Goal: Answer question/provide support: Share knowledge or assist other users

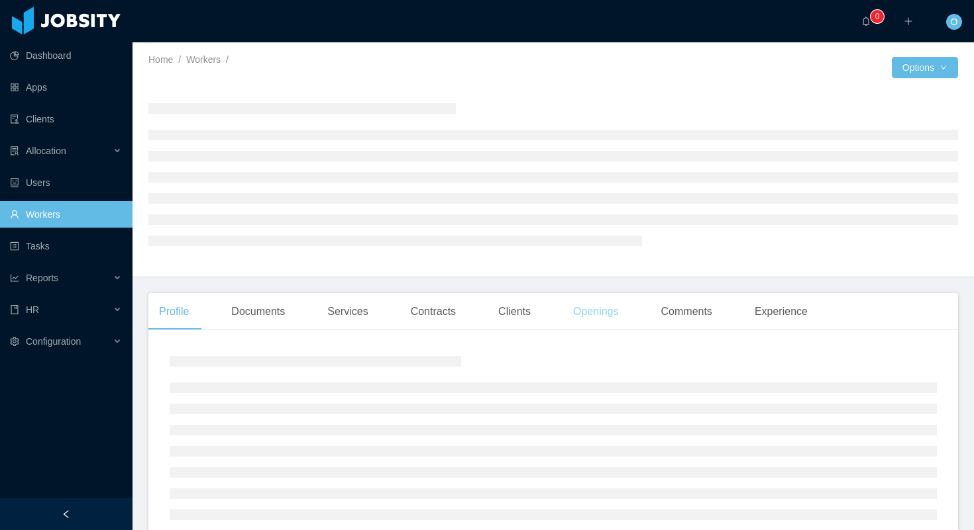
click at [611, 319] on div "Openings" at bounding box center [595, 311] width 67 height 37
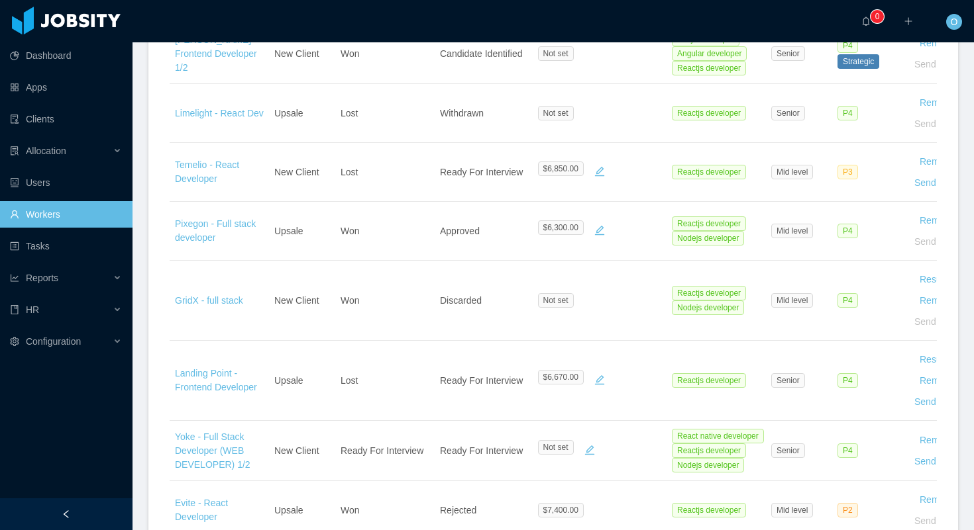
scroll to position [981, 0]
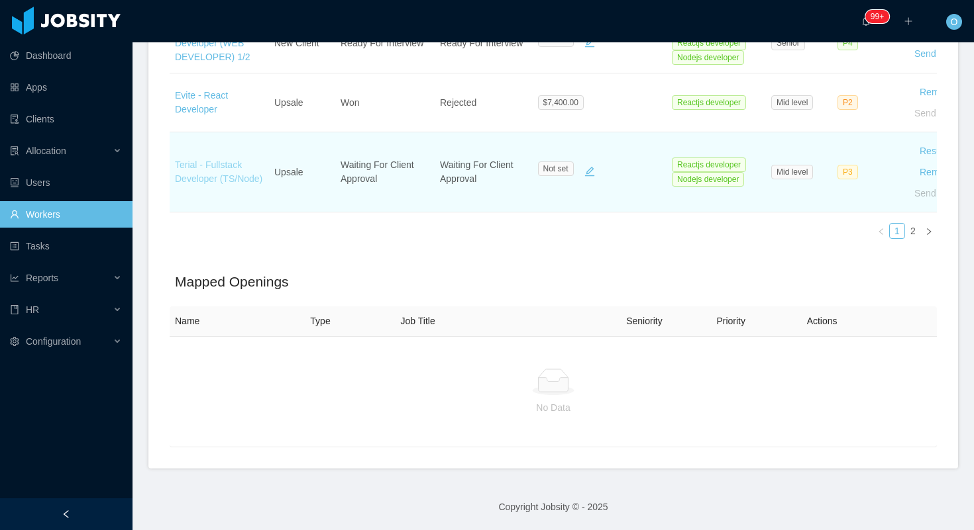
click at [231, 160] on link "Terial - Fullstack Developer (TS/Node)" at bounding box center [218, 172] width 87 height 25
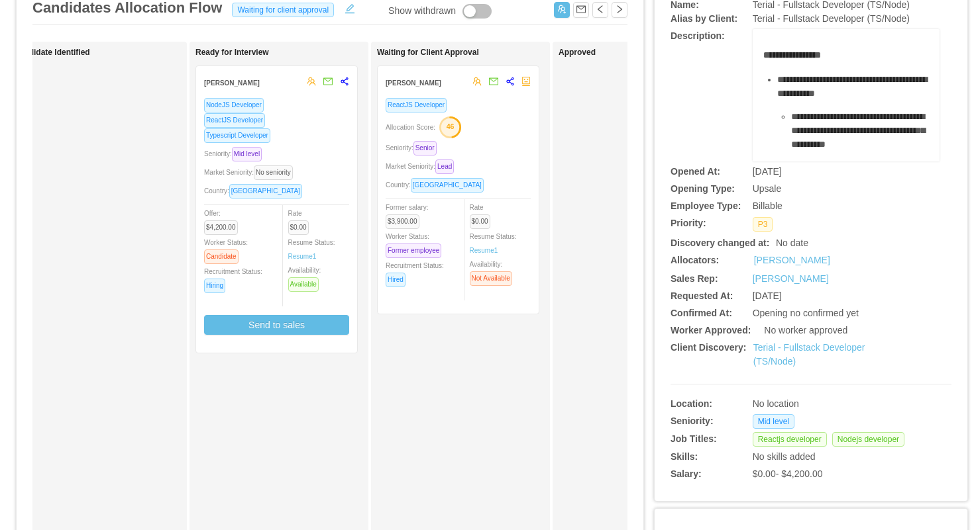
scroll to position [0, 227]
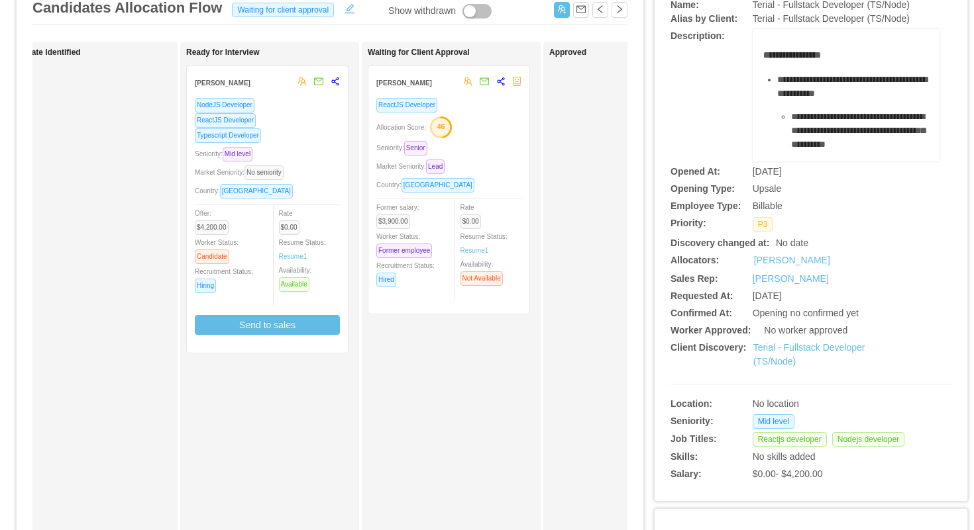
click at [479, 144] on div "Seniority: Senior" at bounding box center [448, 147] width 145 height 15
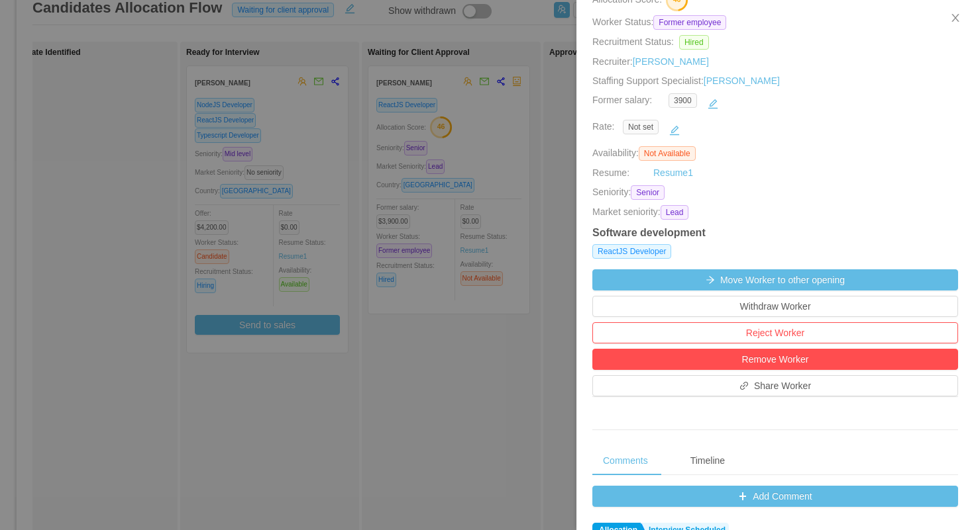
scroll to position [370, 0]
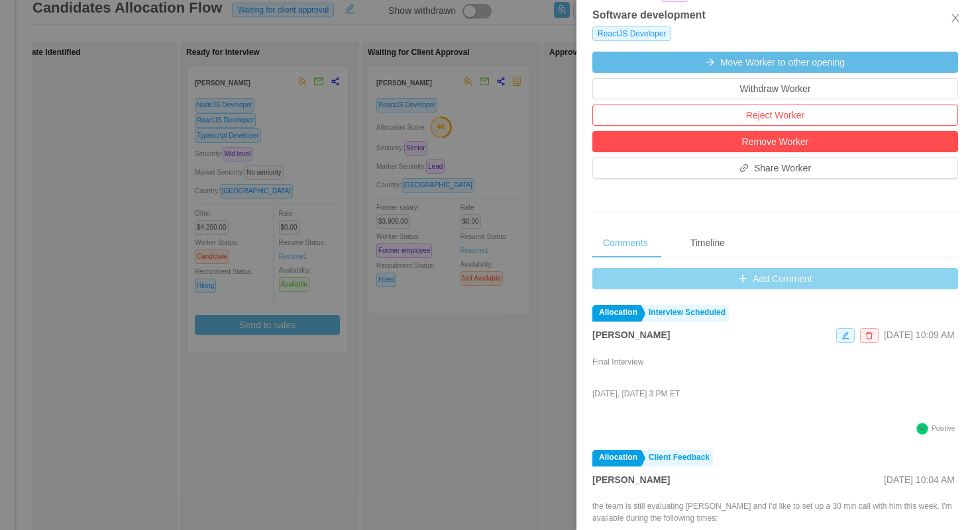
click at [609, 280] on button "Add Comment" at bounding box center [775, 278] width 366 height 21
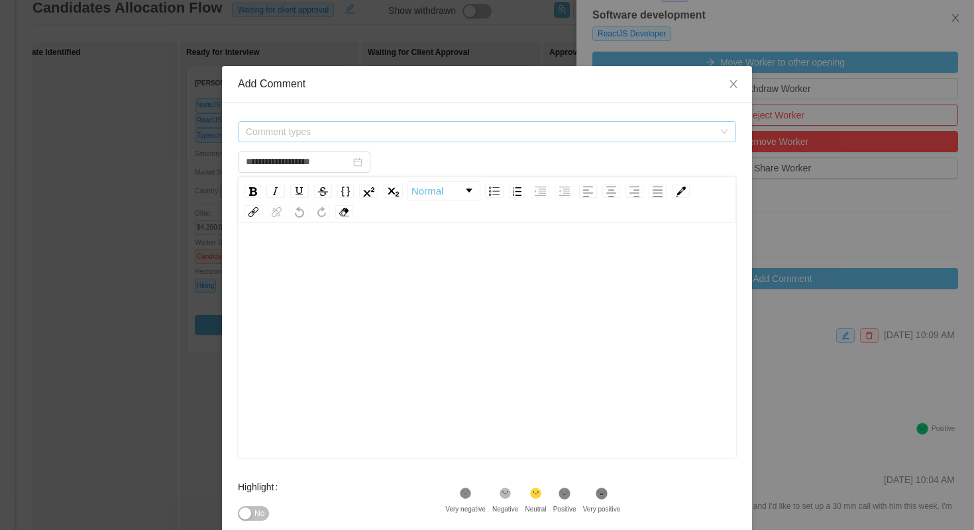
click at [446, 131] on span "Comment types" at bounding box center [480, 131] width 468 height 13
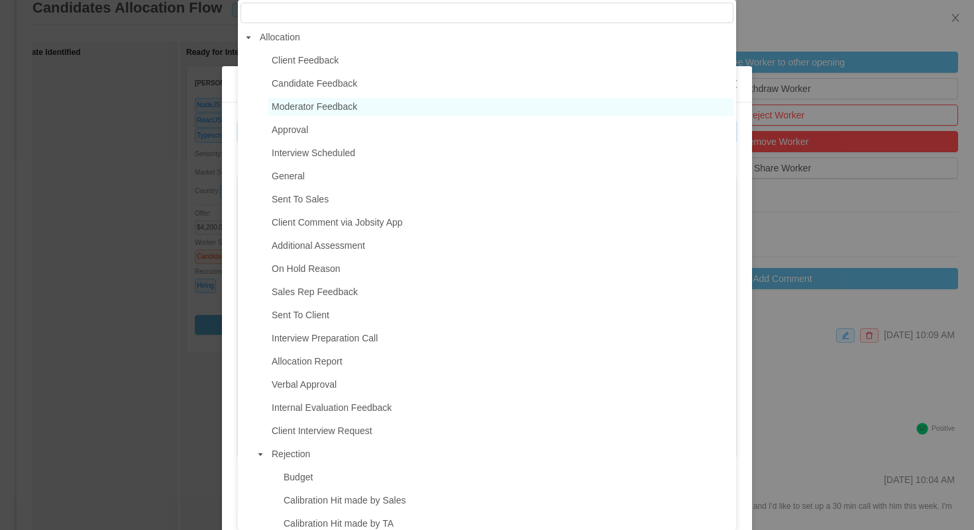
click at [346, 105] on span "Moderator Feedback" at bounding box center [314, 106] width 85 height 11
type input "**********"
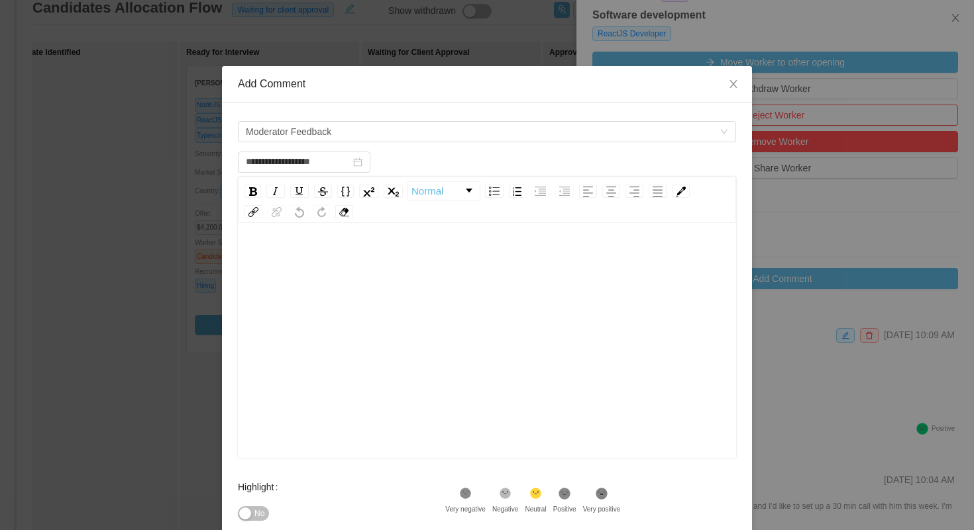
click at [348, 236] on div "rdw-wrapper" at bounding box center [487, 342] width 498 height 232
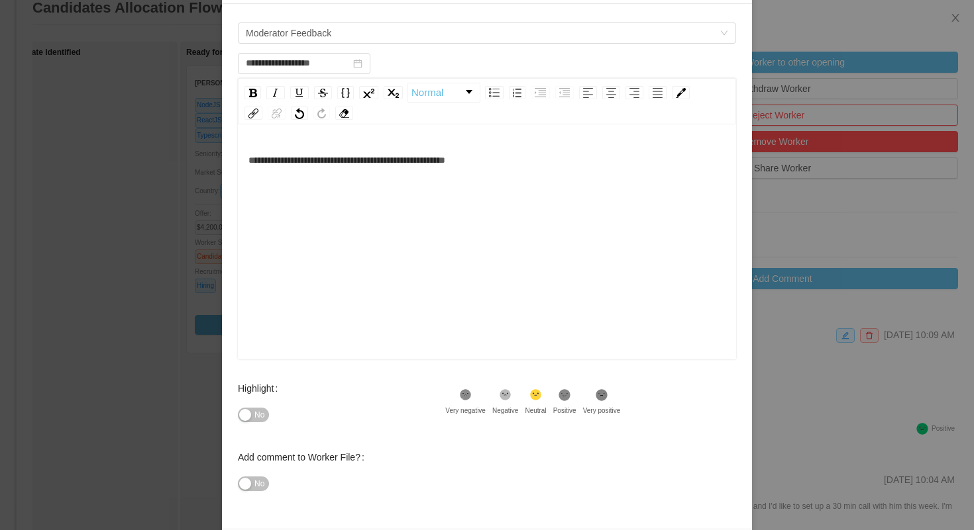
scroll to position [148, 0]
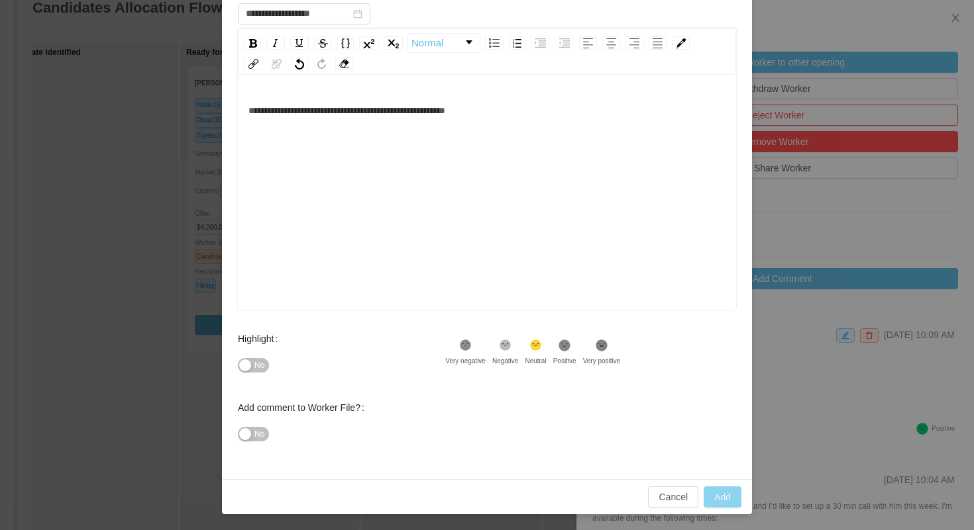
type input "**********"
click at [715, 497] on button "Add" at bounding box center [722, 497] width 38 height 21
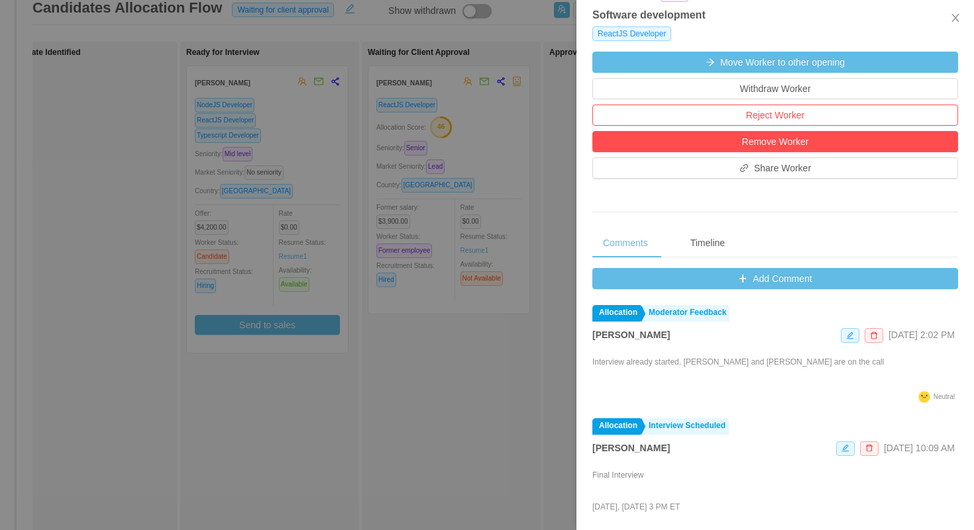
click at [103, 281] on div at bounding box center [487, 265] width 974 height 530
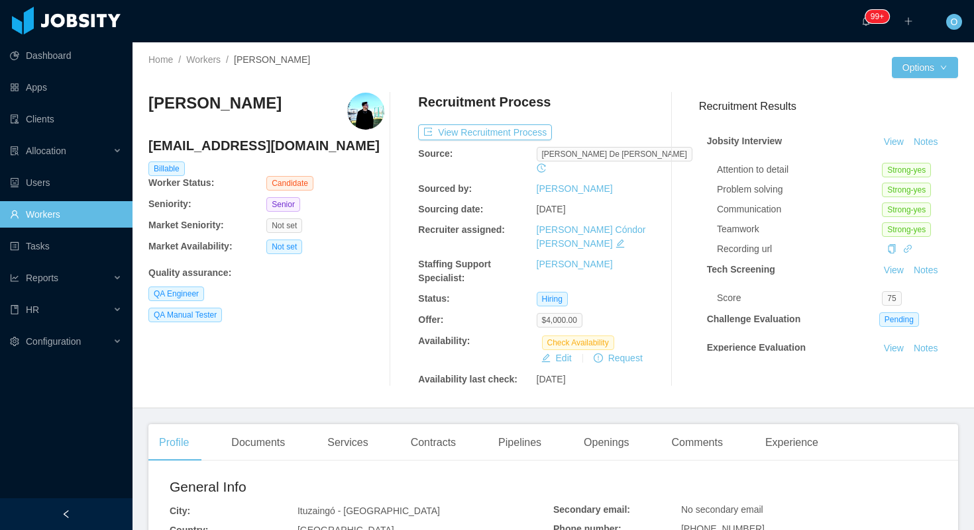
scroll to position [448, 0]
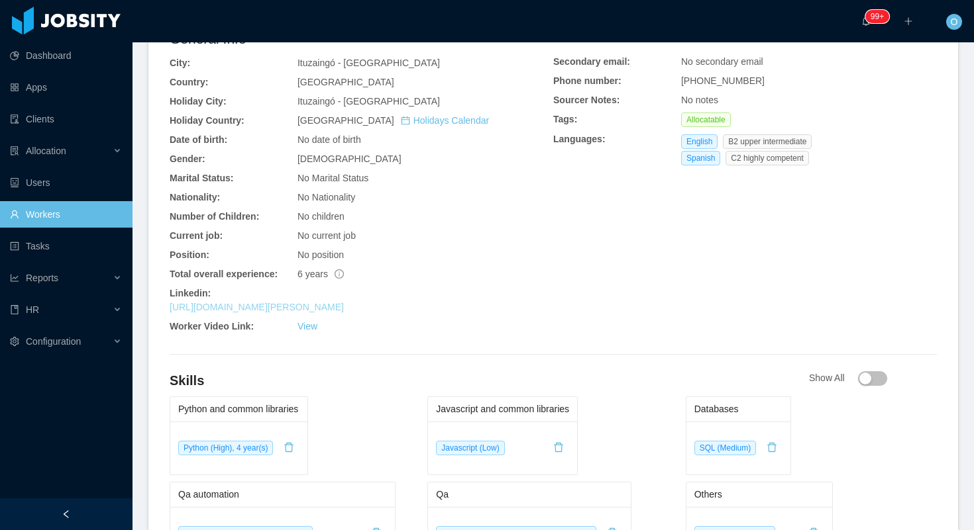
click at [344, 302] on link "https://www.linkedin.com/in/lucas-passucci-667525159" at bounding box center [257, 307] width 174 height 11
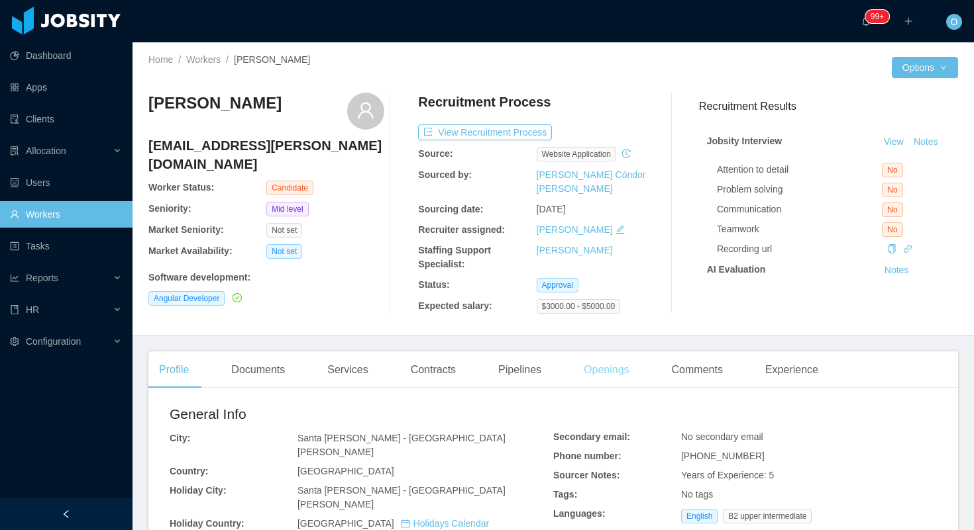
click at [603, 356] on div "Openings" at bounding box center [606, 370] width 67 height 37
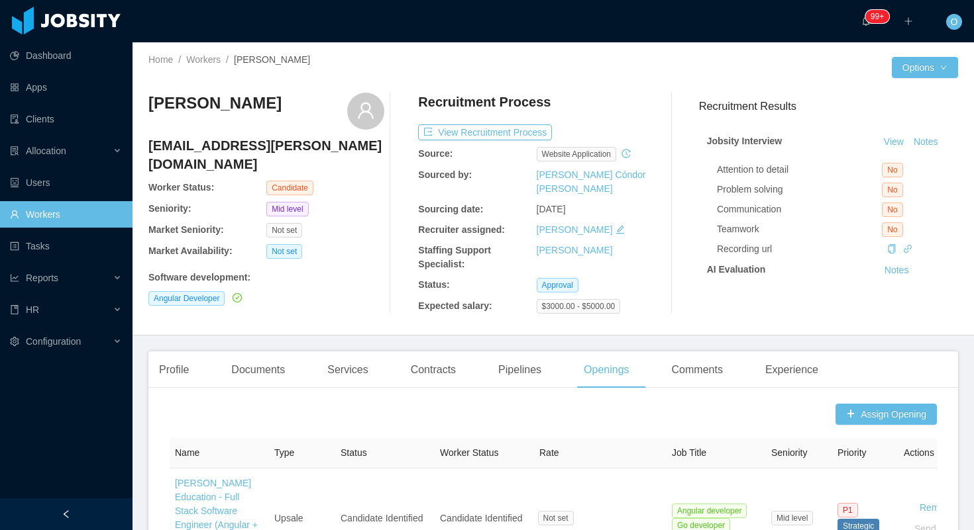
scroll to position [274, 0]
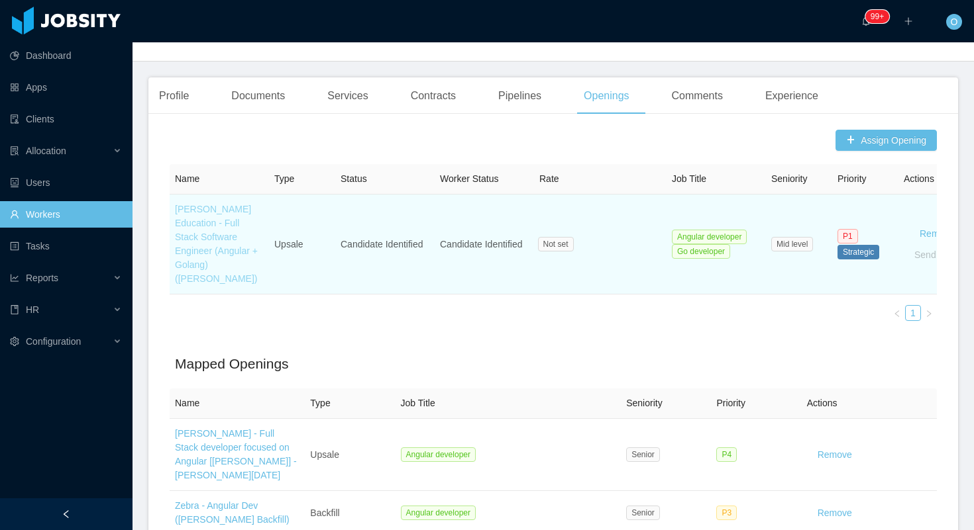
click at [214, 240] on link "[PERSON_NAME] Education - Full Stack Software Engineer (Angular + Golang) ([PER…" at bounding box center [216, 244] width 83 height 80
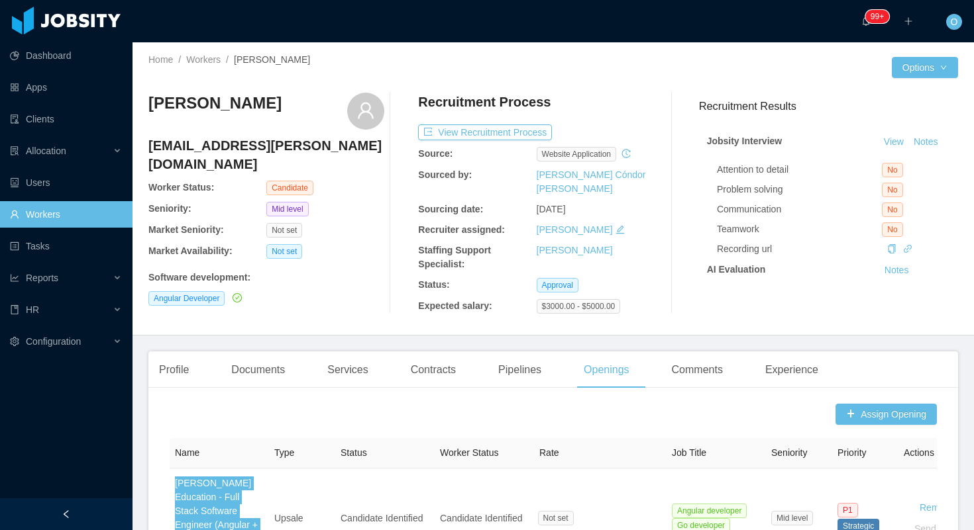
drag, startPoint x: 210, startPoint y: 468, endPoint x: 735, endPoint y: 1, distance: 702.3
click at [0, 0] on section "Dashboard Apps Clients Allocation Users Workers Tasks Reports HR Configuration …" at bounding box center [487, 265] width 974 height 530
drag, startPoint x: 893, startPoint y: 140, endPoint x: 777, endPoint y: 92, distance: 126.2
click at [0, 0] on section "Dashboard Apps Clients Allocation Users Workers Tasks Reports HR Configuration …" at bounding box center [487, 265] width 974 height 530
click at [257, 321] on div "Home / Workers / Alejandro Tapia / Options Alejandro Tapia fidalejandro.tapia@g…" at bounding box center [552, 188] width 841 height 293
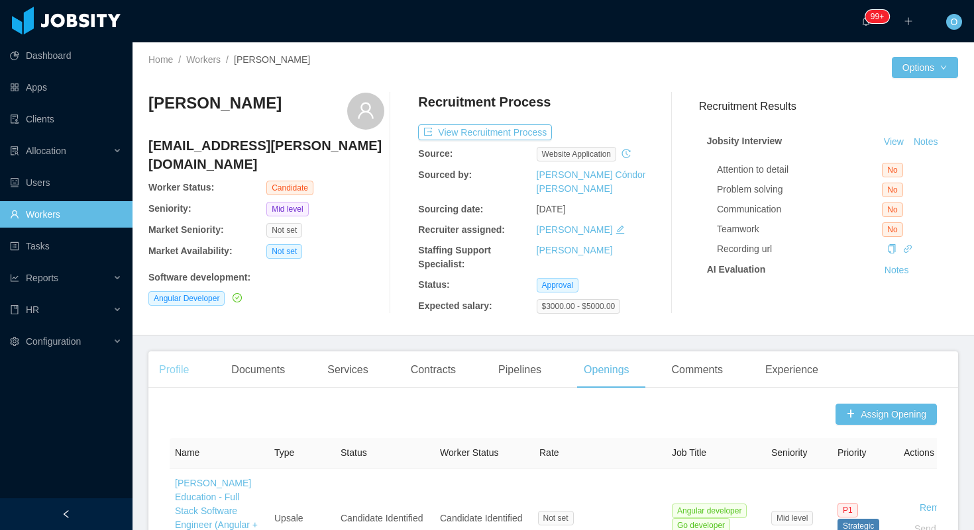
click at [172, 358] on div "Profile" at bounding box center [173, 370] width 51 height 37
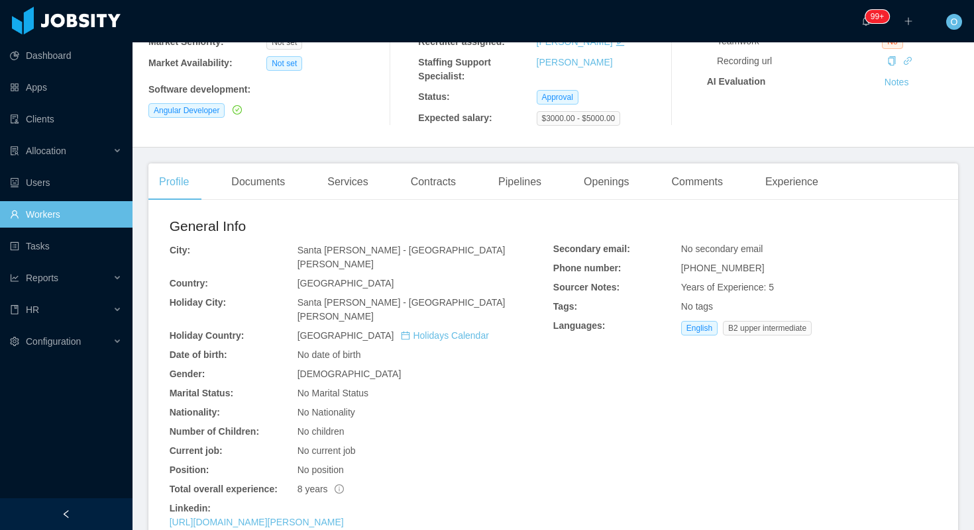
scroll to position [226, 0]
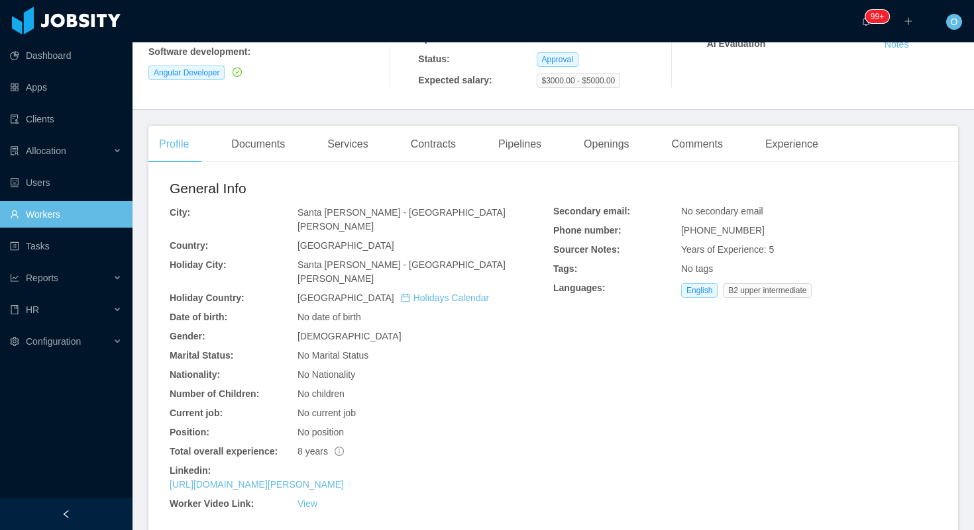
drag, startPoint x: 337, startPoint y: 446, endPoint x: 746, endPoint y: 3, distance: 602.2
click at [0, 0] on section "Dashboard Apps Clients Allocation Users Workers Tasks Reports HR Configuration …" at bounding box center [487, 265] width 974 height 530
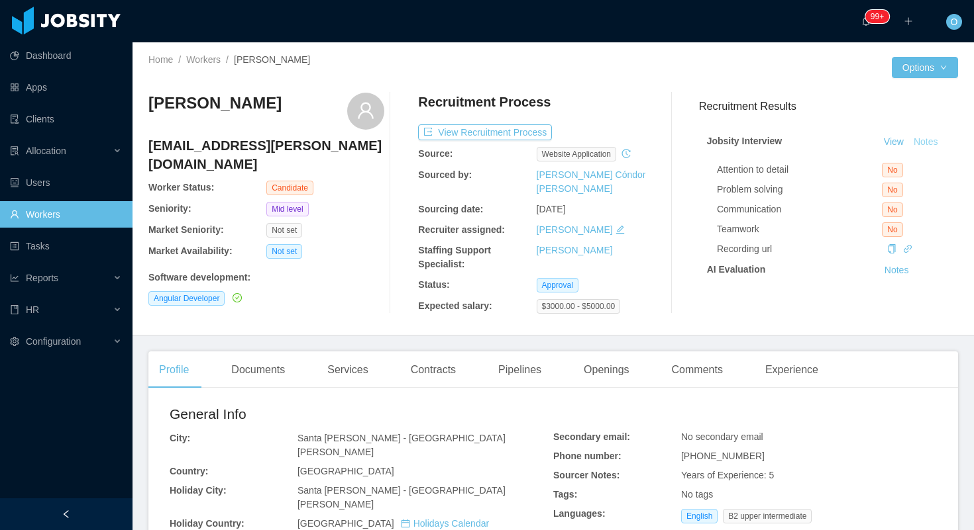
click at [932, 144] on button "Notes" at bounding box center [925, 142] width 35 height 16
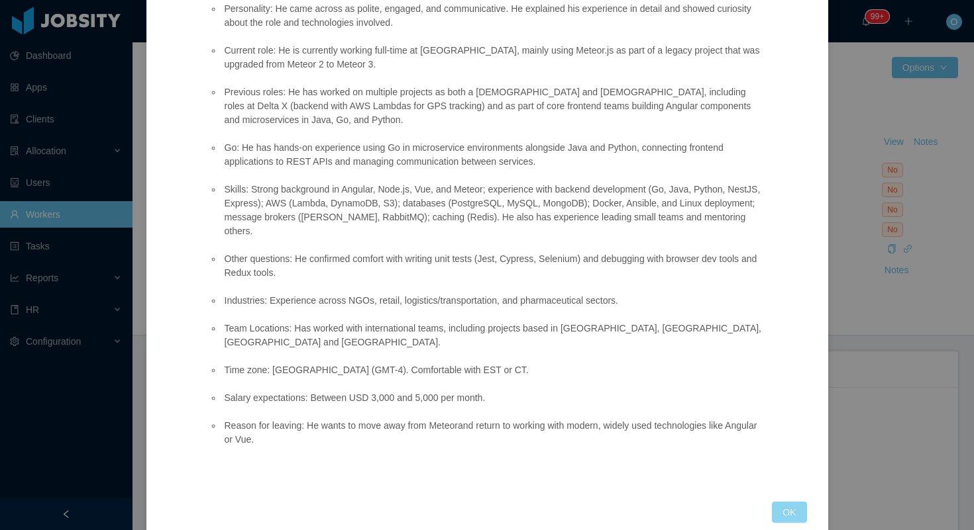
scroll to position [368, 0]
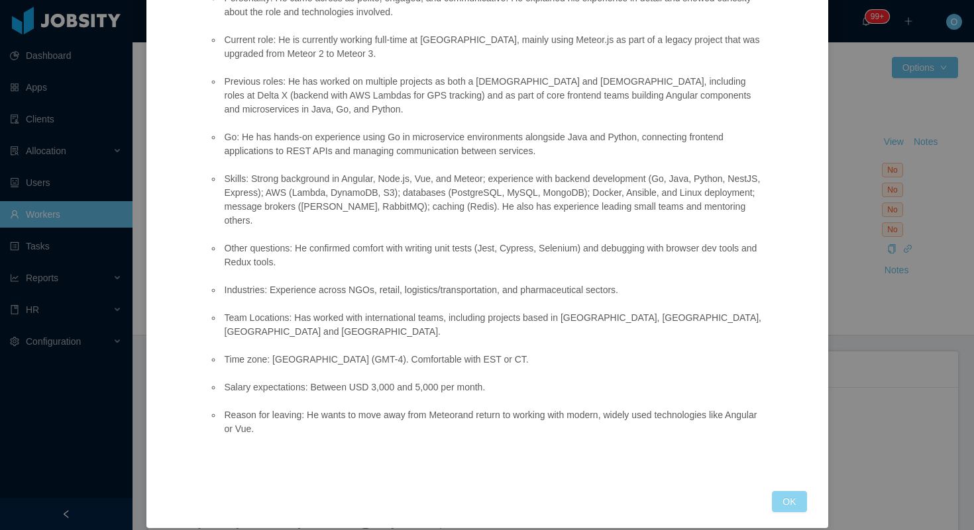
click at [779, 491] on button "OK" at bounding box center [789, 501] width 34 height 21
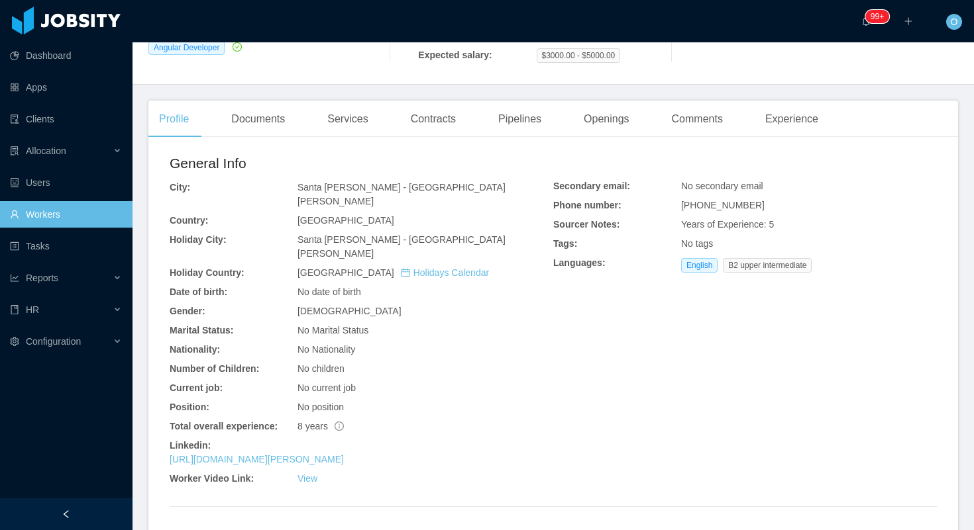
scroll to position [285, 0]
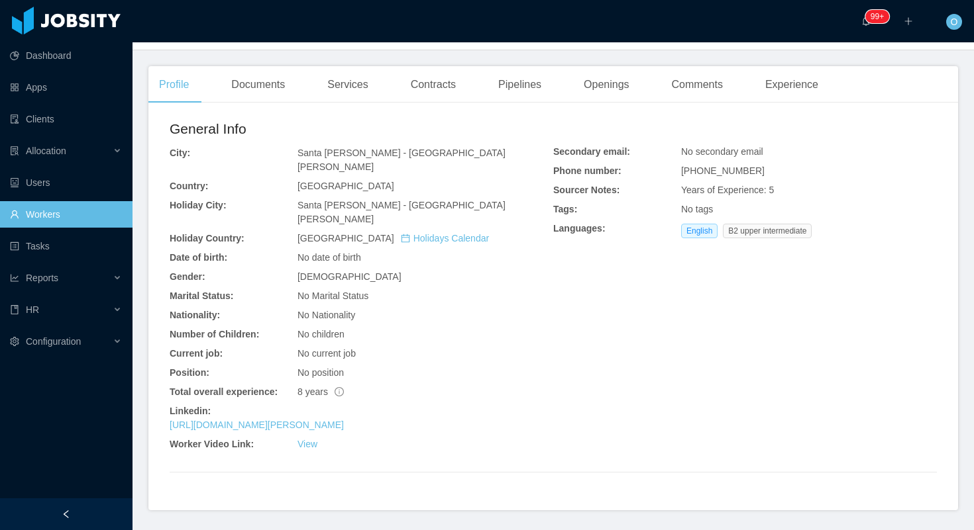
click at [405, 289] on div "No Marital Status" at bounding box center [425, 296] width 256 height 14
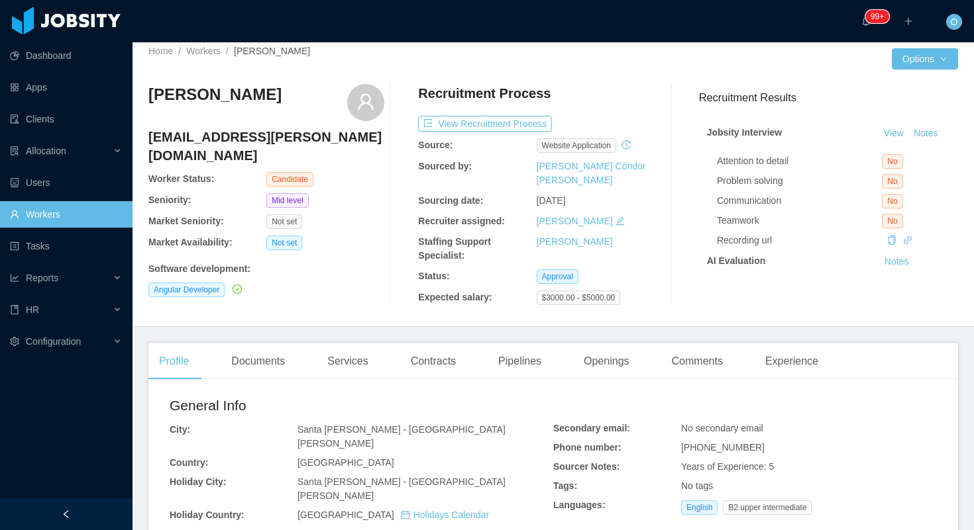
scroll to position [0, 0]
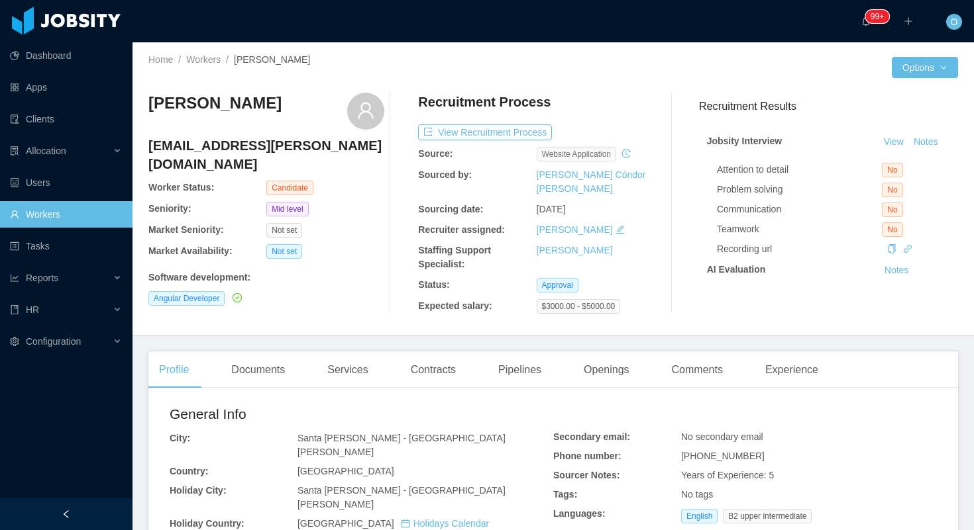
click at [595, 157] on span "website application" at bounding box center [576, 154] width 80 height 15
click at [532, 130] on button "View Recruitment Process" at bounding box center [485, 133] width 134 height 16
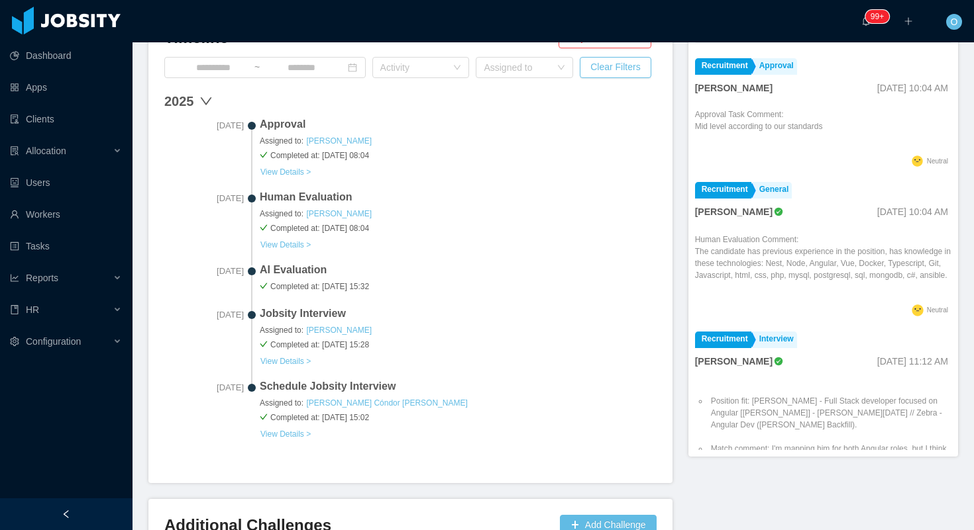
scroll to position [533, 0]
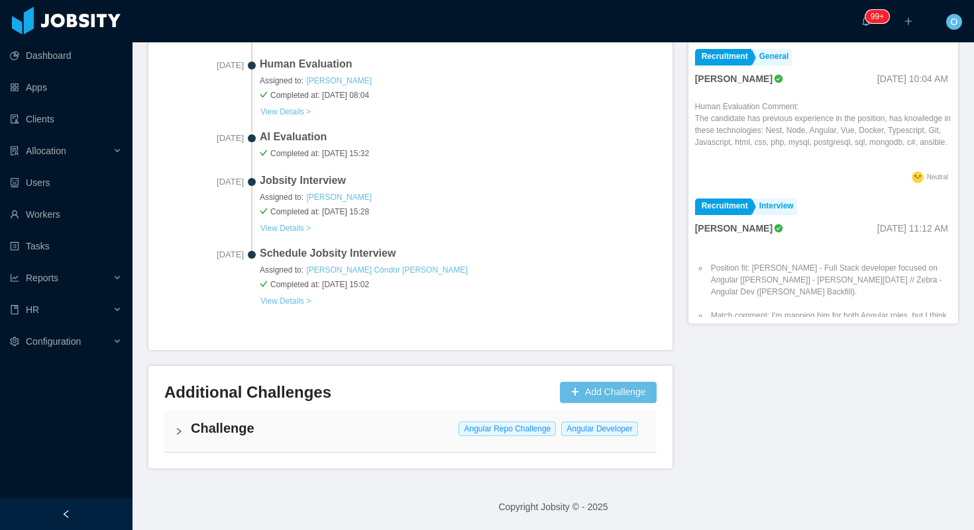
click at [369, 423] on h4 "Challenge" at bounding box center [418, 428] width 455 height 19
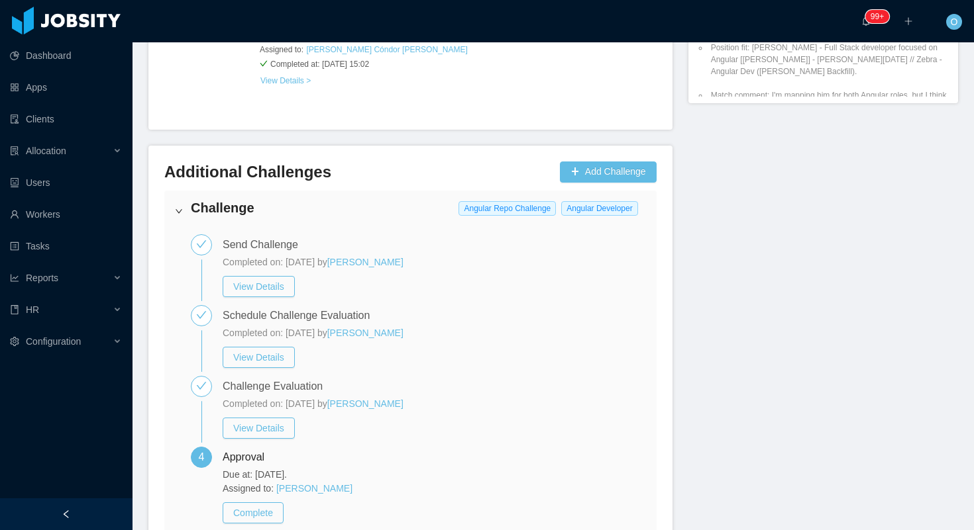
scroll to position [832, 0]
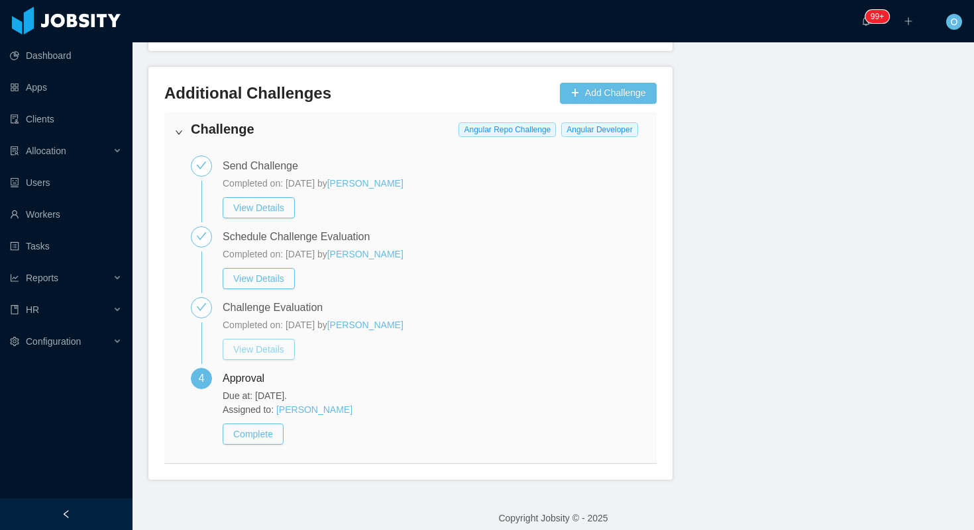
click at [289, 356] on button "View Details" at bounding box center [259, 349] width 72 height 21
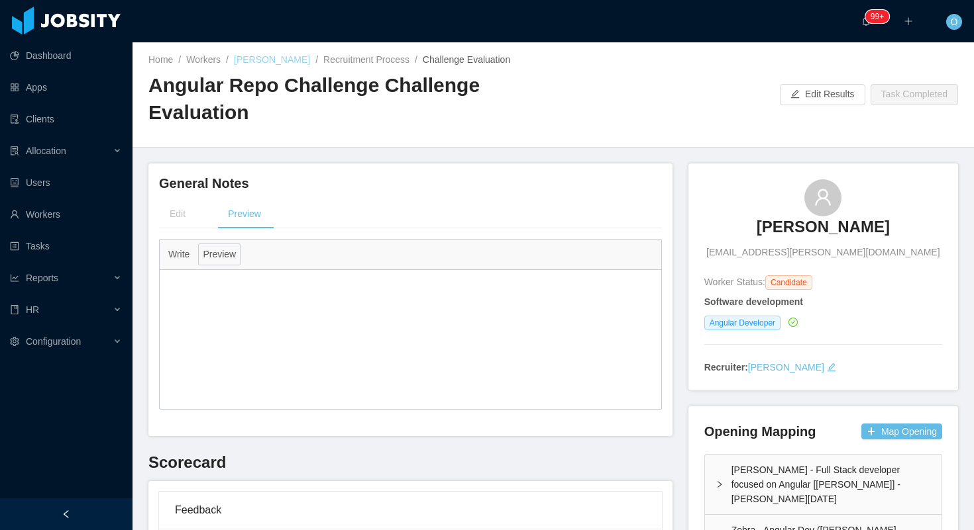
click at [282, 59] on link "[PERSON_NAME]" at bounding box center [272, 59] width 76 height 11
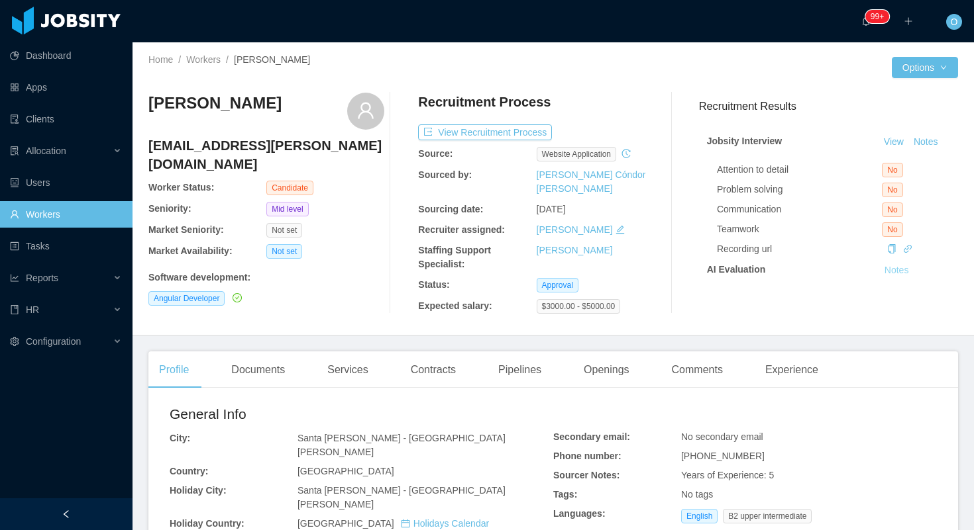
click at [889, 270] on button "Notes" at bounding box center [896, 271] width 35 height 16
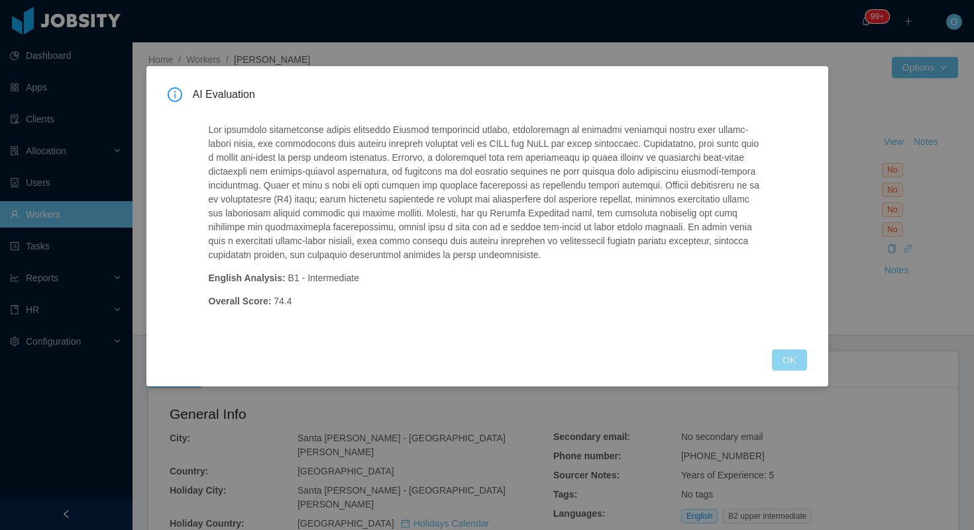
click at [791, 362] on button "OK" at bounding box center [789, 360] width 34 height 21
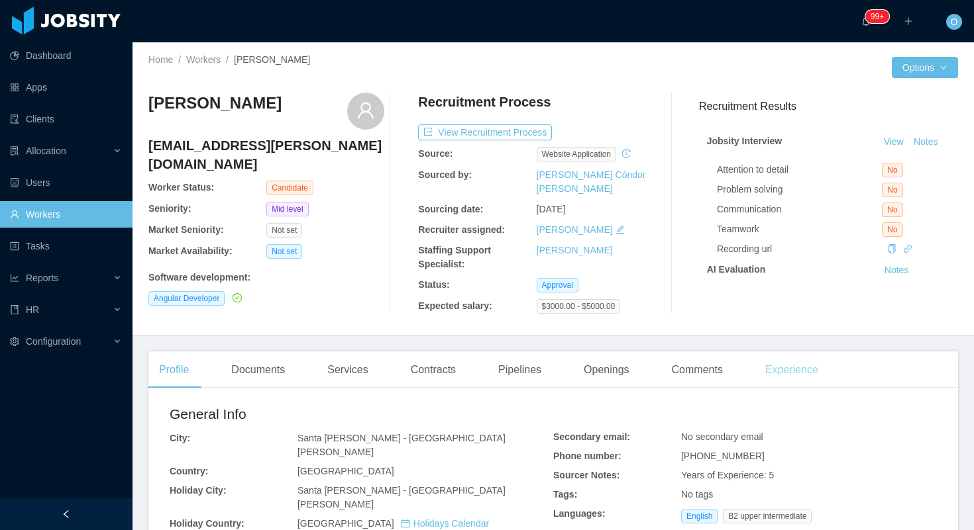
click at [783, 352] on div "Experience" at bounding box center [791, 370] width 74 height 37
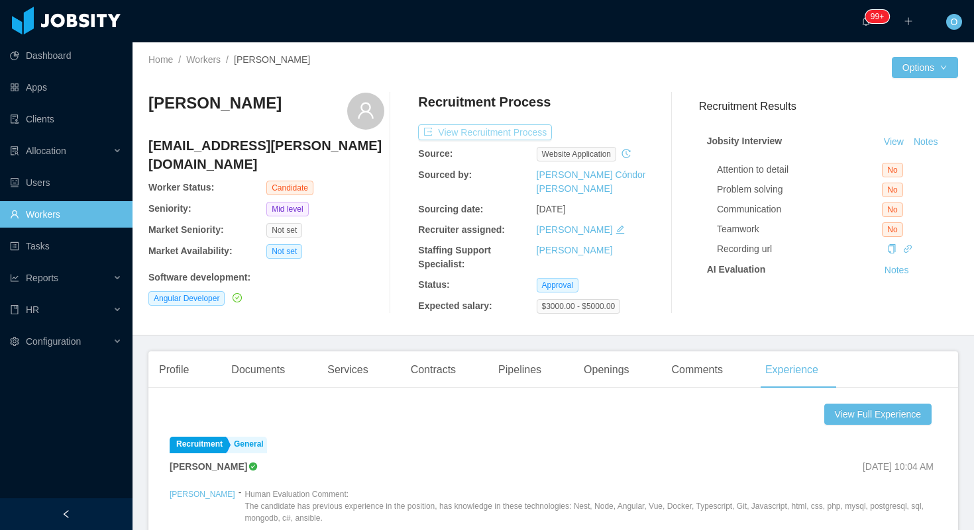
click at [503, 133] on button "View Recruitment Process" at bounding box center [485, 133] width 134 height 16
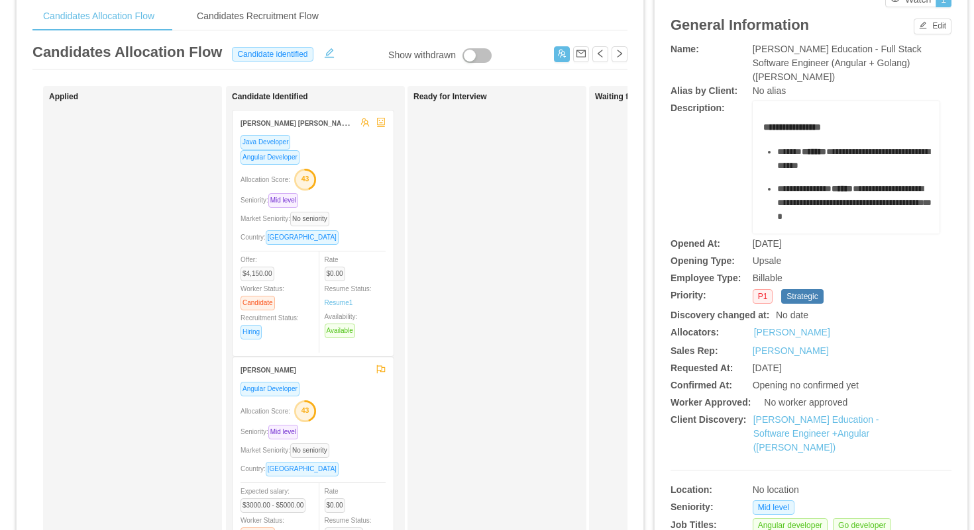
scroll to position [56, 0]
click at [803, 417] on link "McGraw-Hill Education - Software Engineer +Angular (Tom-Andy)" at bounding box center [816, 432] width 126 height 38
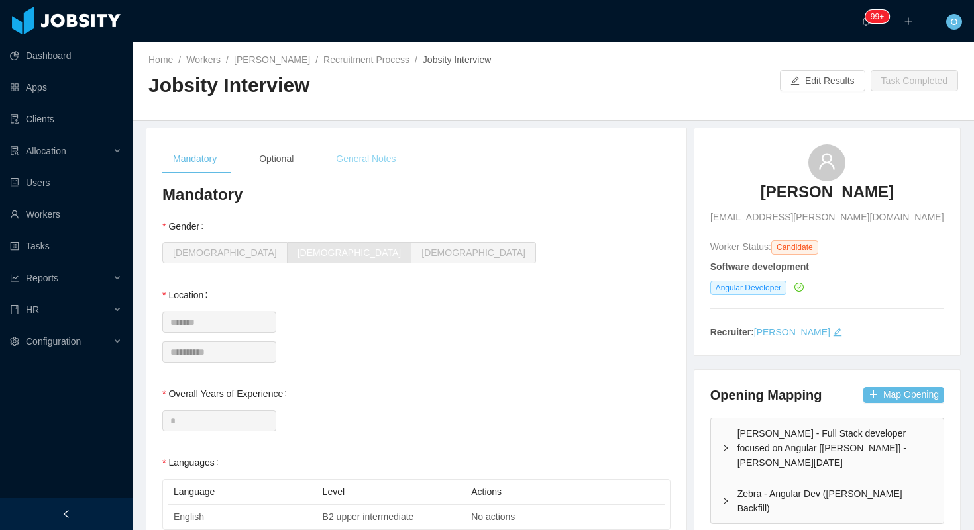
click at [400, 160] on div "General Notes" at bounding box center [365, 159] width 81 height 30
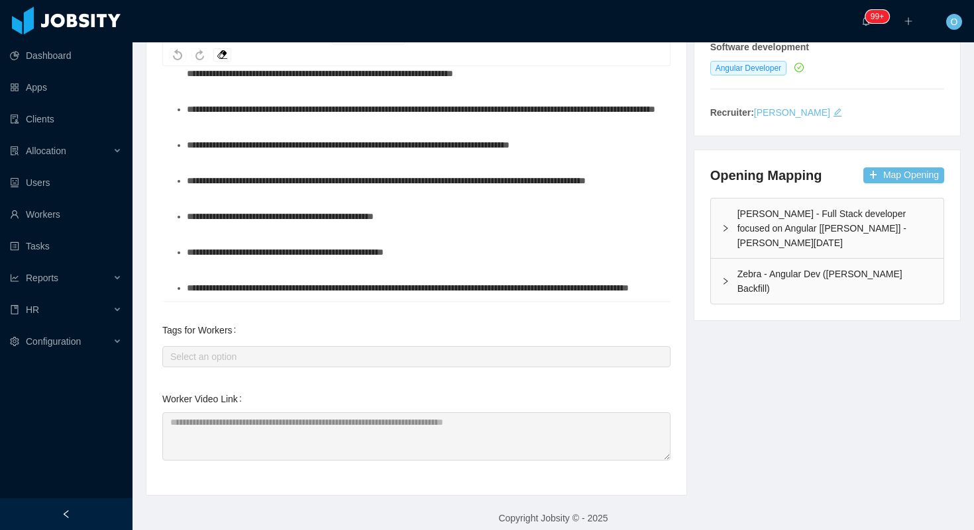
scroll to position [231, 0]
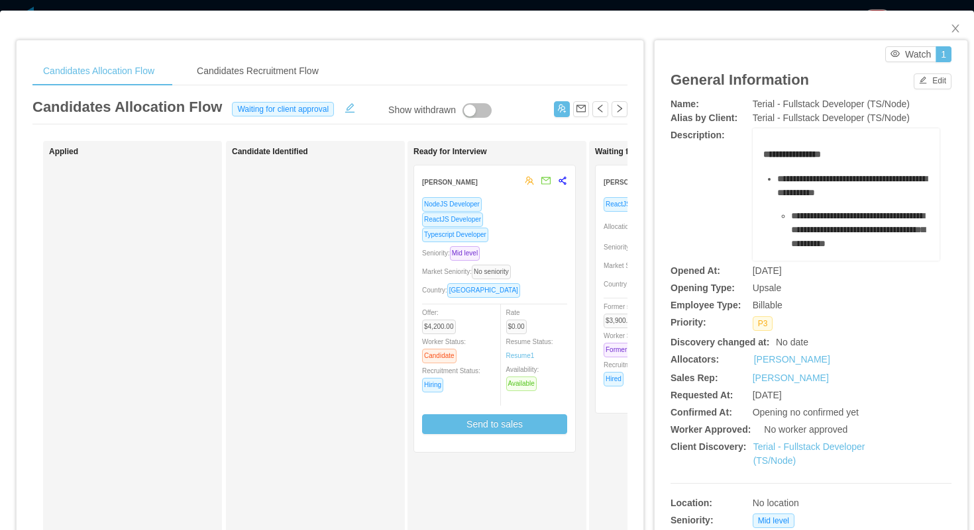
click at [603, 215] on div "Allocation Score: 46" at bounding box center [675, 225] width 145 height 21
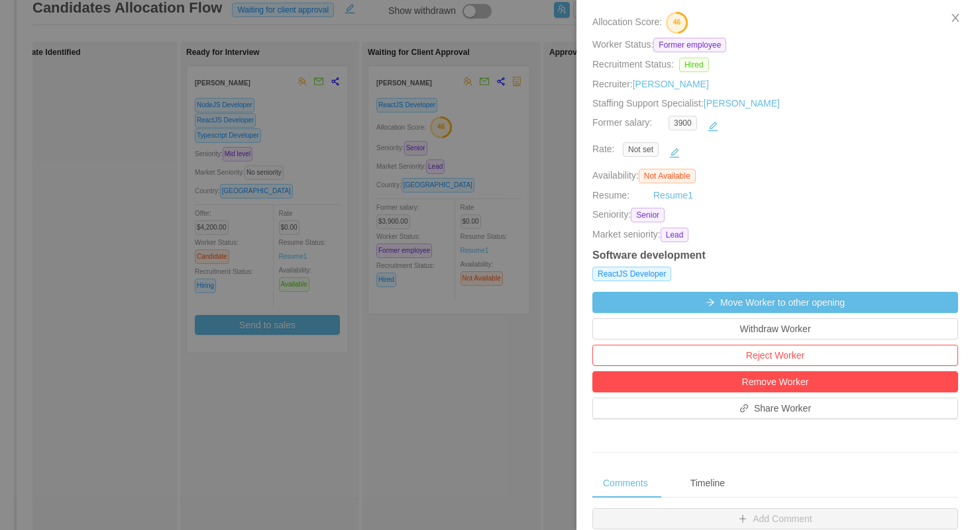
scroll to position [281, 0]
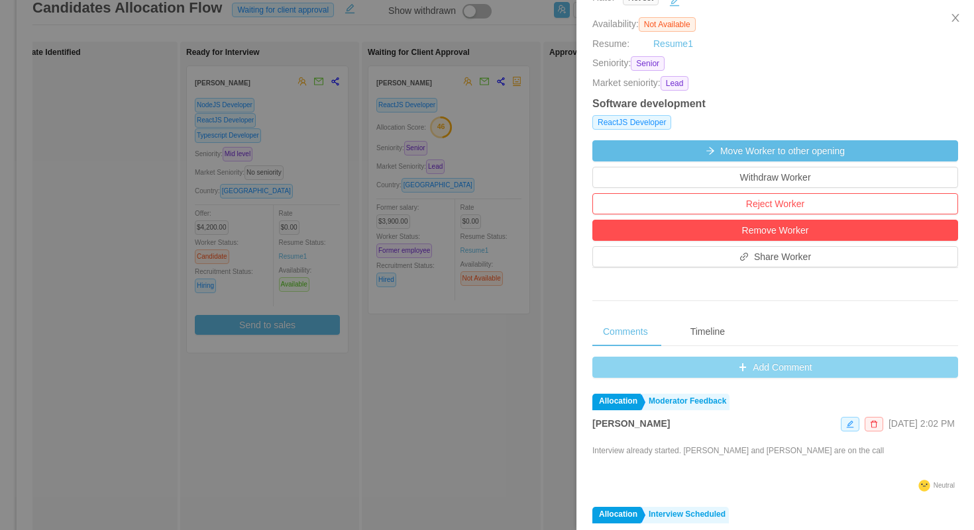
click at [613, 370] on button "Add Comment" at bounding box center [775, 367] width 366 height 21
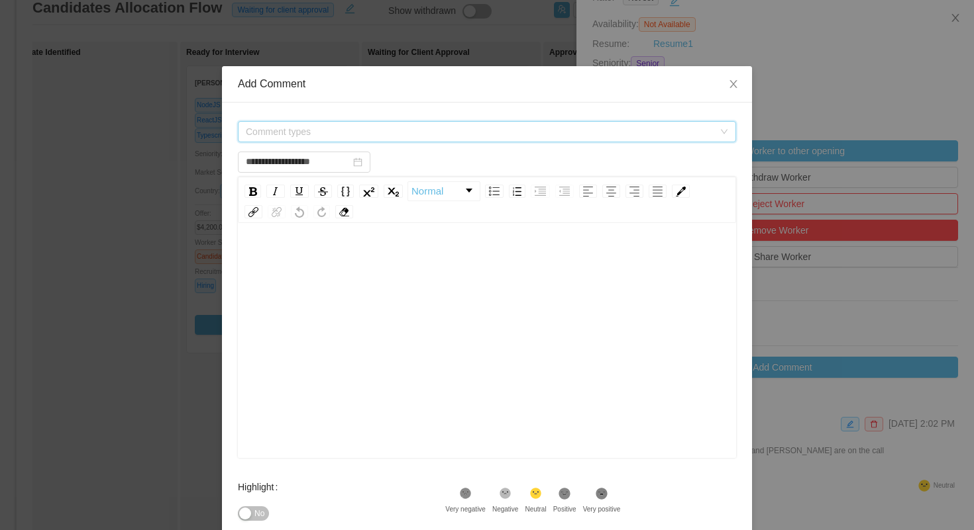
click at [488, 130] on span "Comment types" at bounding box center [480, 131] width 468 height 13
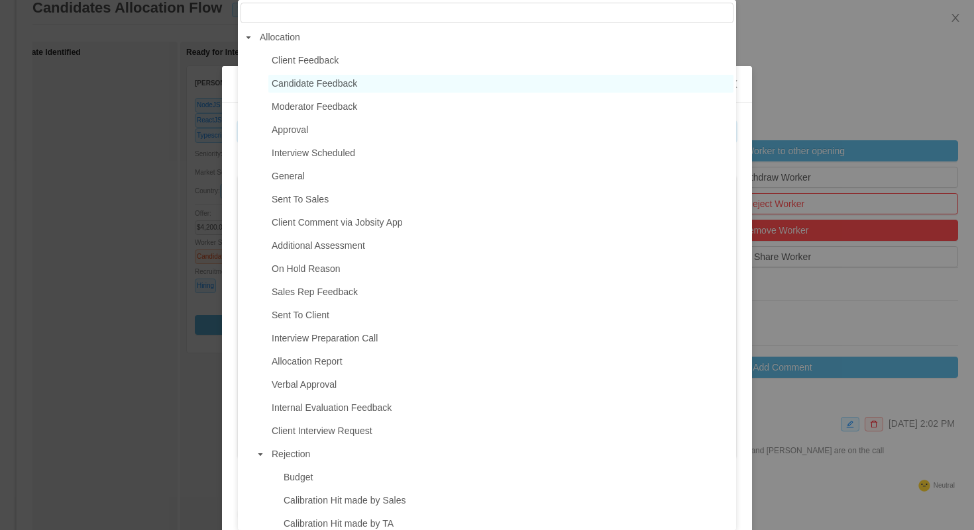
click at [359, 89] on span "Candidate Feedback" at bounding box center [500, 84] width 465 height 18
type input "**********"
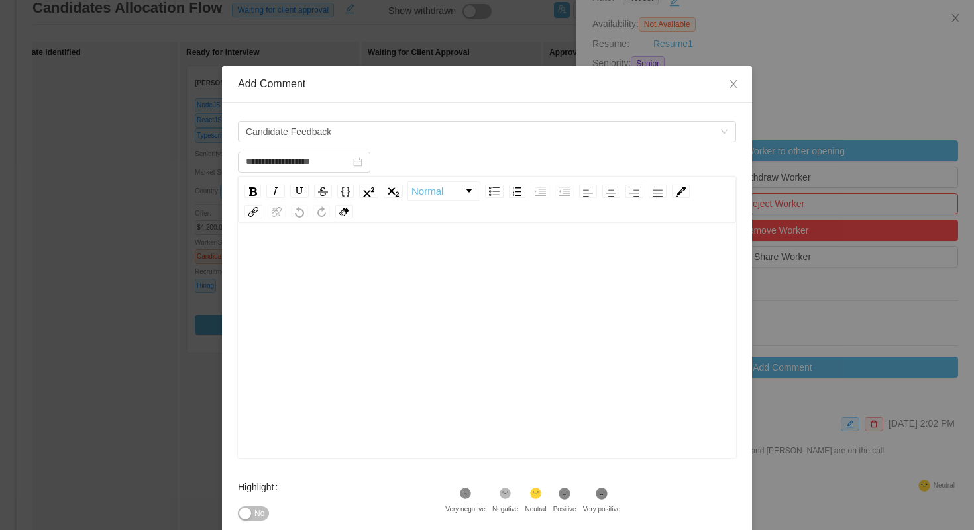
click at [354, 287] on div "rdw-editor" at bounding box center [486, 362] width 477 height 232
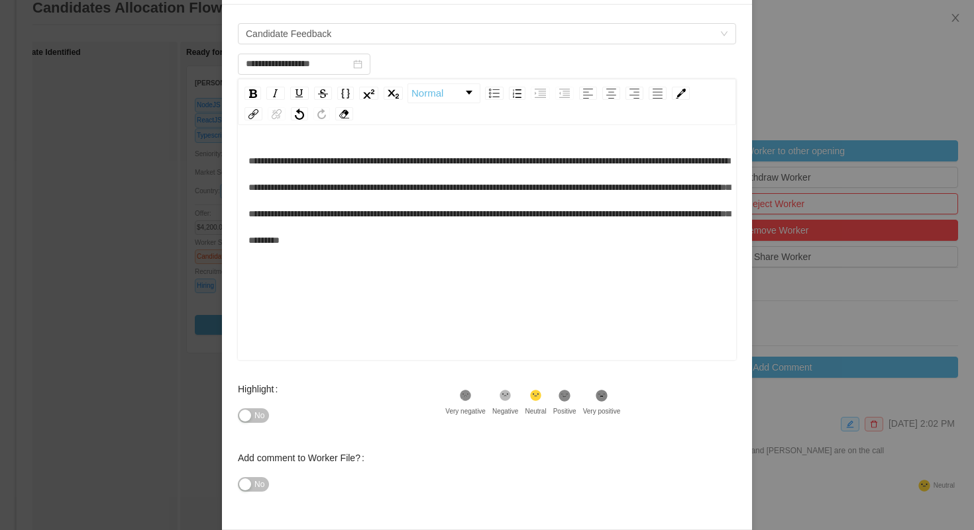
scroll to position [148, 0]
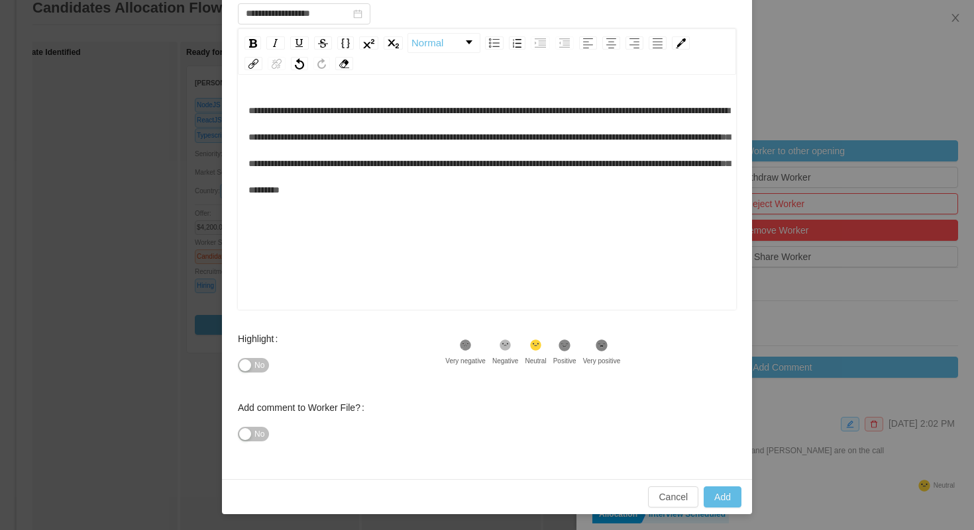
click at [306, 113] on span "**********" at bounding box center [488, 150] width 481 height 89
click at [399, 203] on div "**********" at bounding box center [486, 150] width 477 height 106
click at [382, 113] on span "**********" at bounding box center [488, 150] width 481 height 89
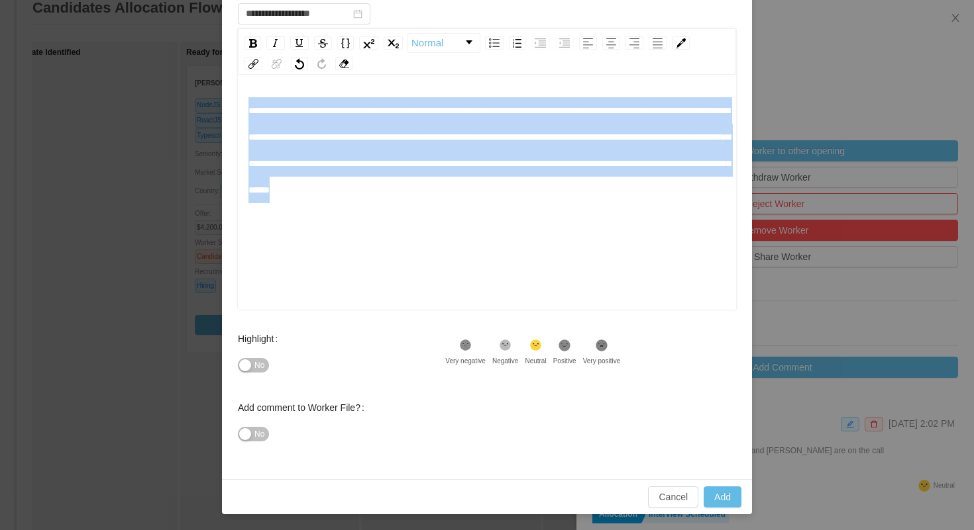
drag, startPoint x: 400, startPoint y: 213, endPoint x: 249, endPoint y: 111, distance: 181.8
click at [249, 111] on div "**********" at bounding box center [486, 150] width 477 height 106
copy span "**********"
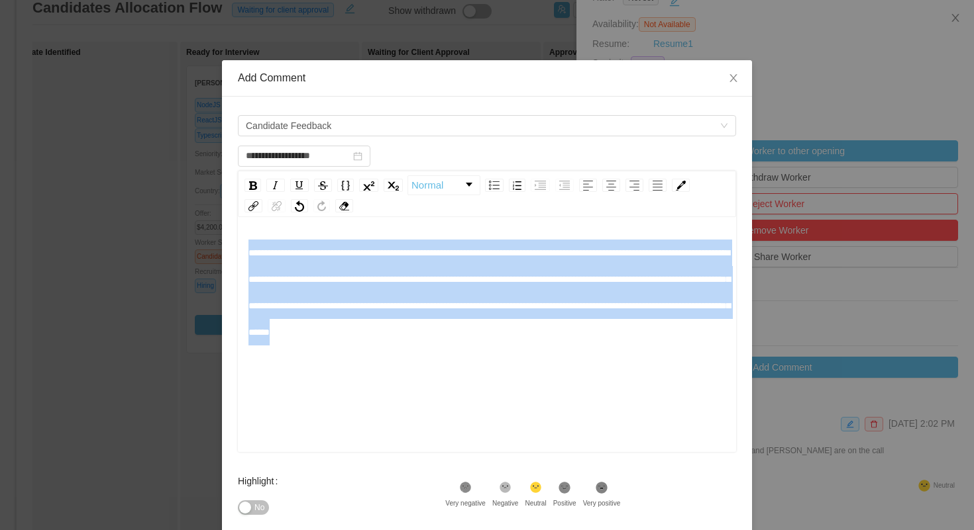
scroll to position [0, 0]
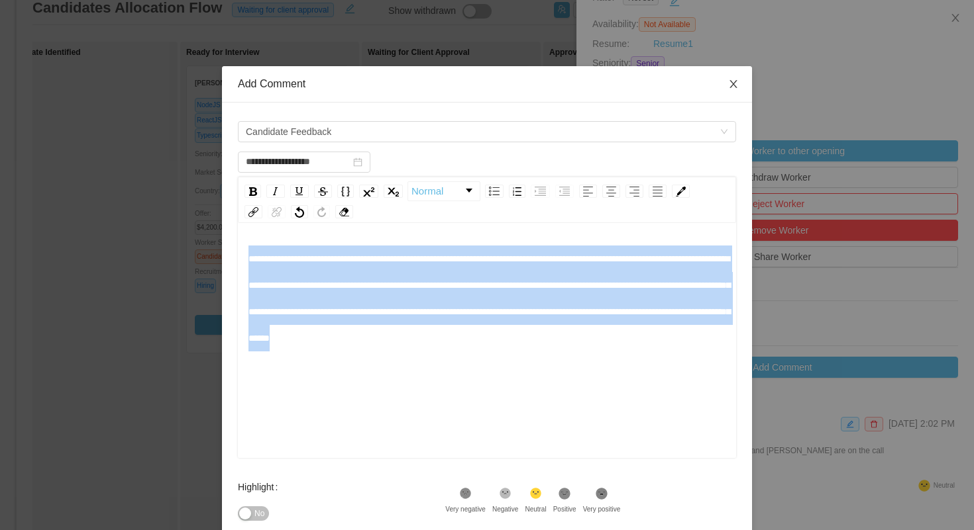
type input "**********"
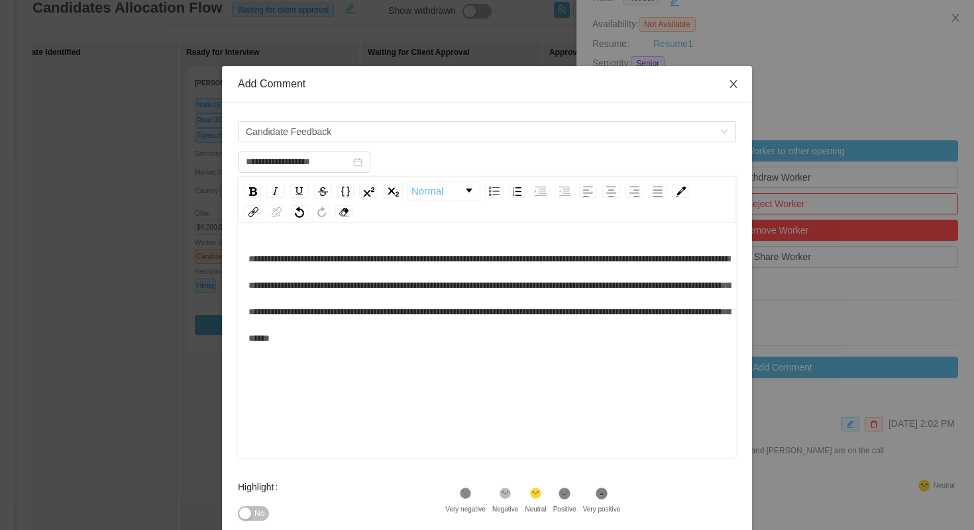
click at [736, 87] on icon "icon: close" at bounding box center [733, 84] width 11 height 11
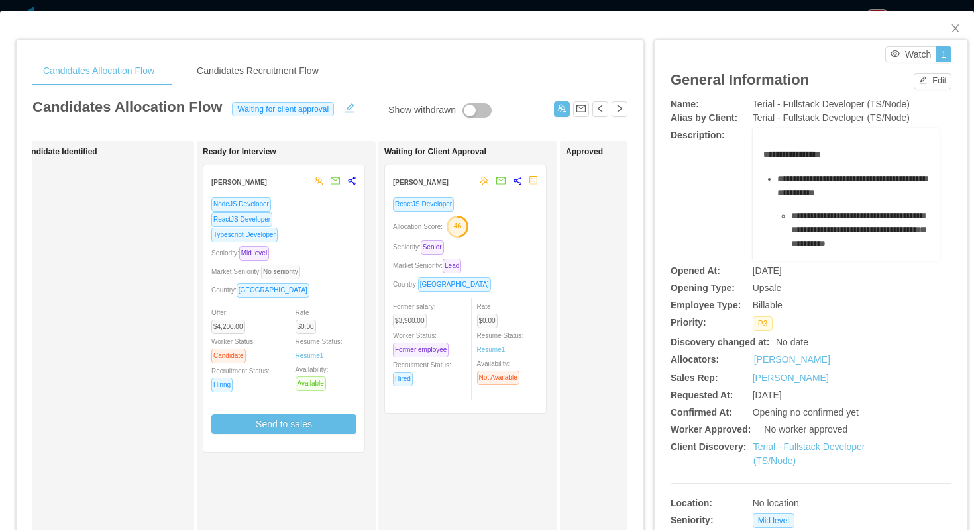
scroll to position [0, 248]
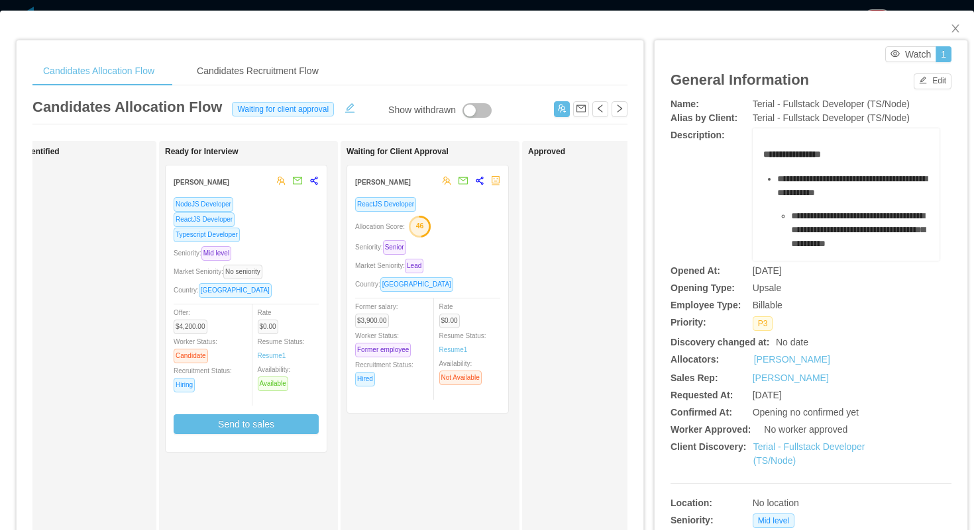
click at [467, 254] on div "Seniority: Senior" at bounding box center [427, 247] width 145 height 15
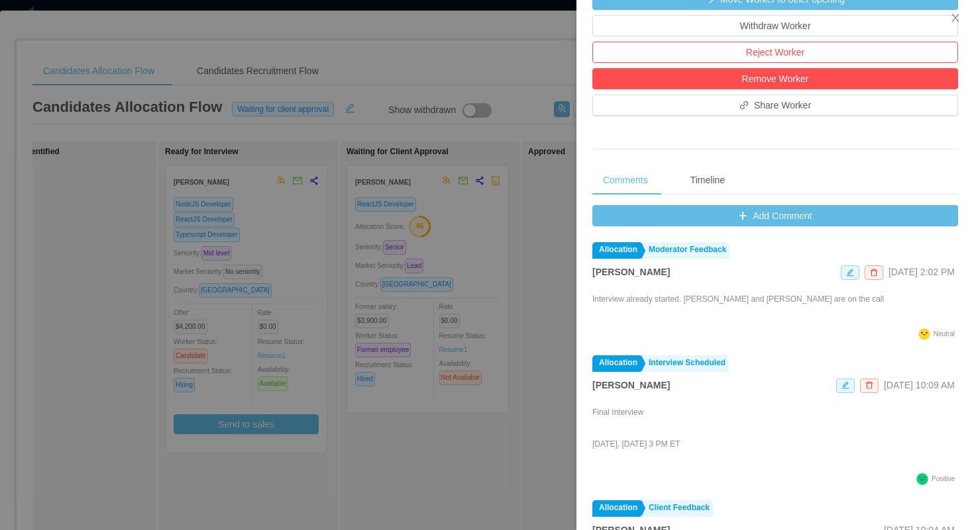
scroll to position [515, 0]
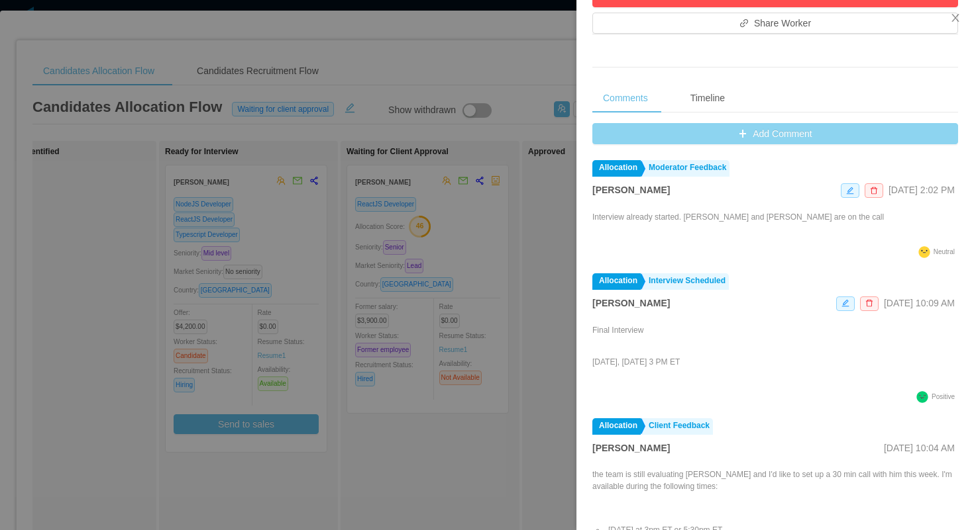
click at [621, 128] on button "Add Comment" at bounding box center [775, 133] width 366 height 21
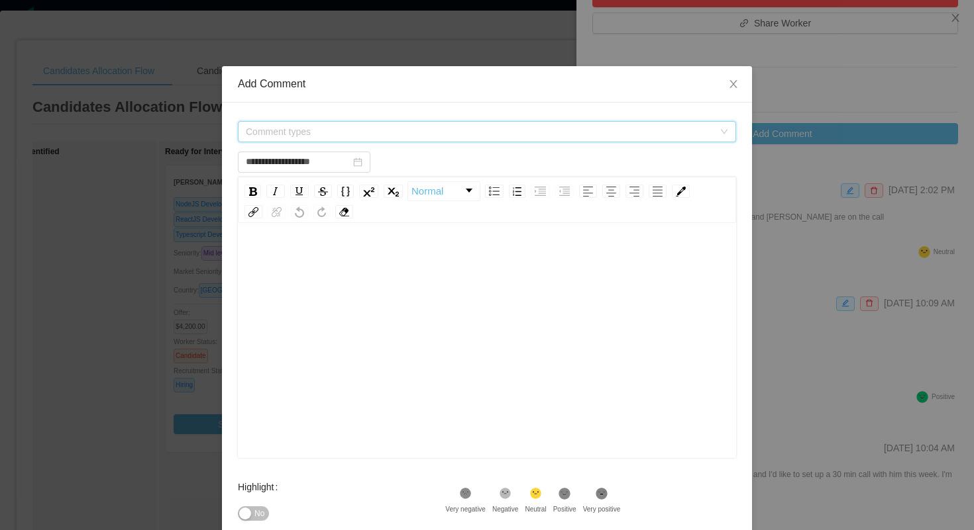
click at [455, 128] on span "Comment types" at bounding box center [480, 131] width 468 height 13
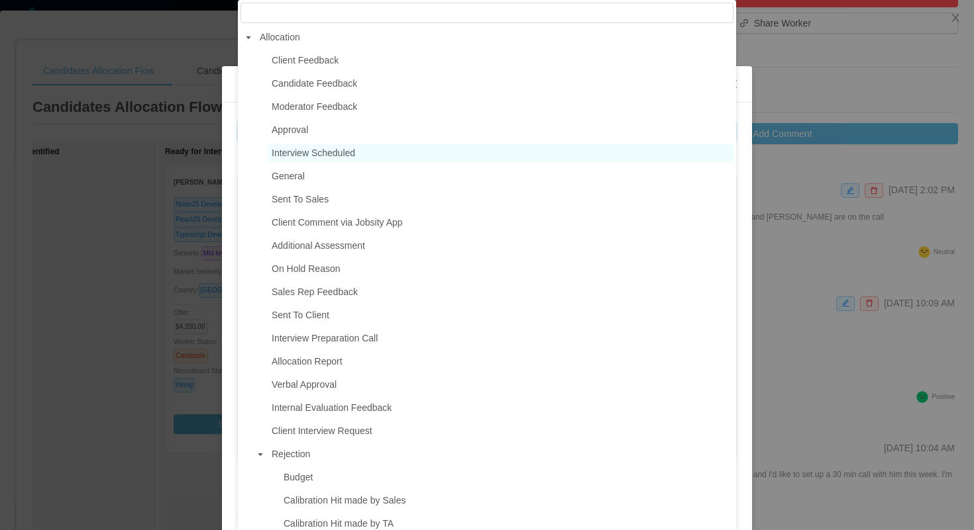
click at [363, 149] on span "Interview Scheduled" at bounding box center [500, 153] width 465 height 18
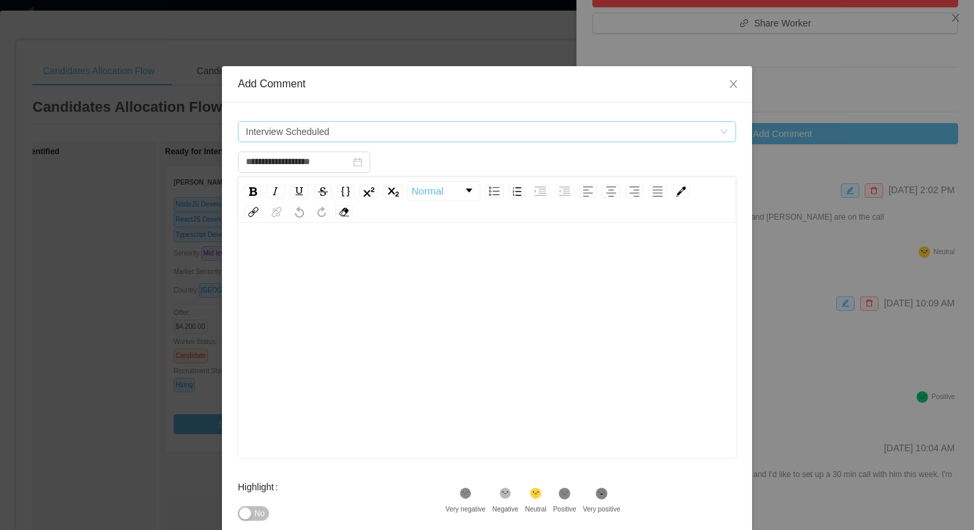
click at [370, 133] on span "Interview Scheduled" at bounding box center [483, 132] width 474 height 20
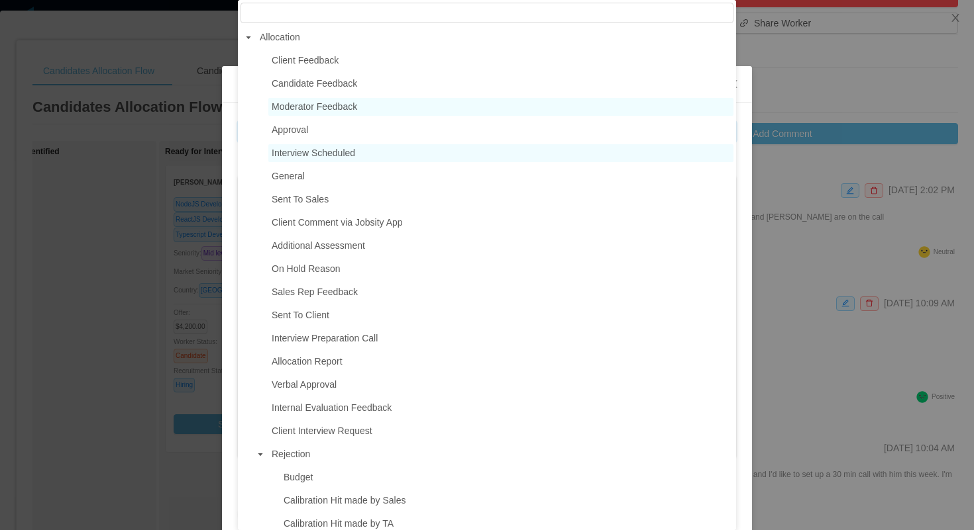
click at [352, 107] on span "Moderator Feedback" at bounding box center [314, 106] width 85 height 11
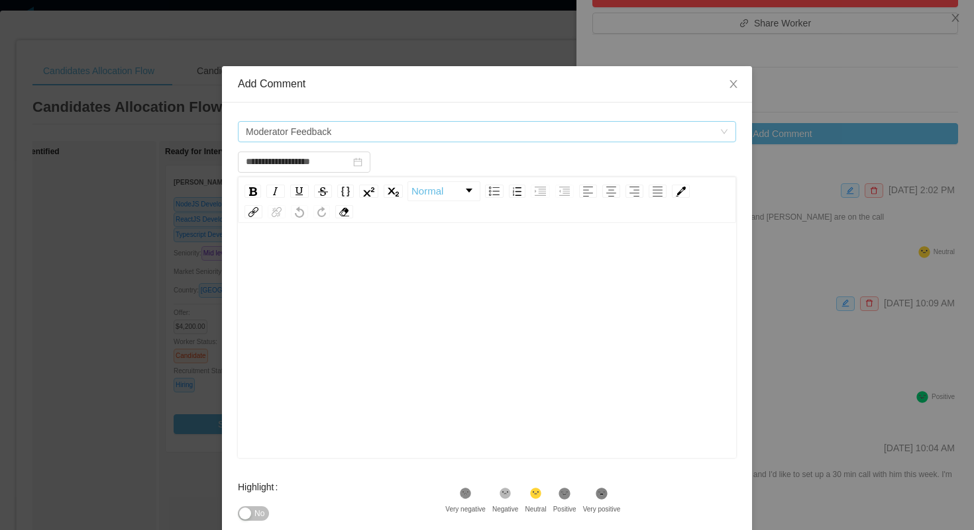
click at [354, 142] on span "Moderator Feedback" at bounding box center [487, 131] width 498 height 21
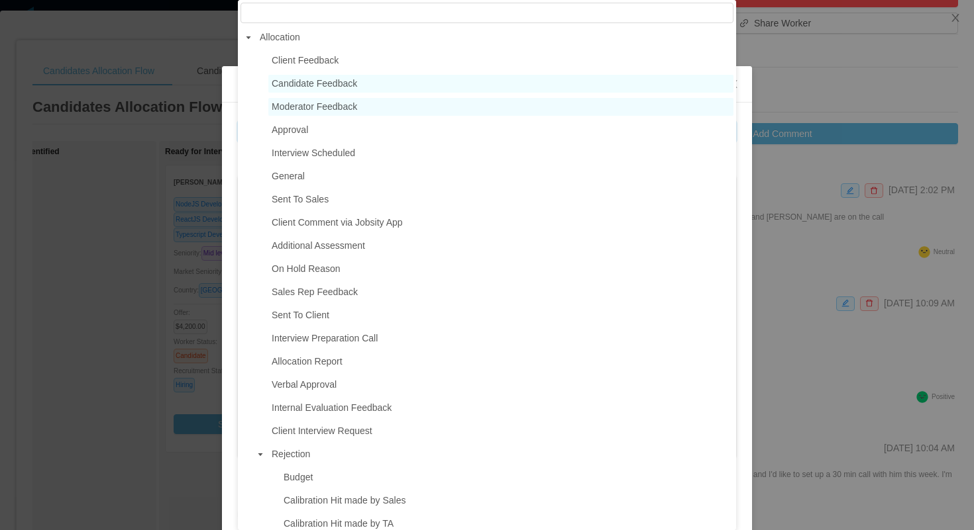
click at [337, 85] on span "Candidate Feedback" at bounding box center [314, 83] width 85 height 11
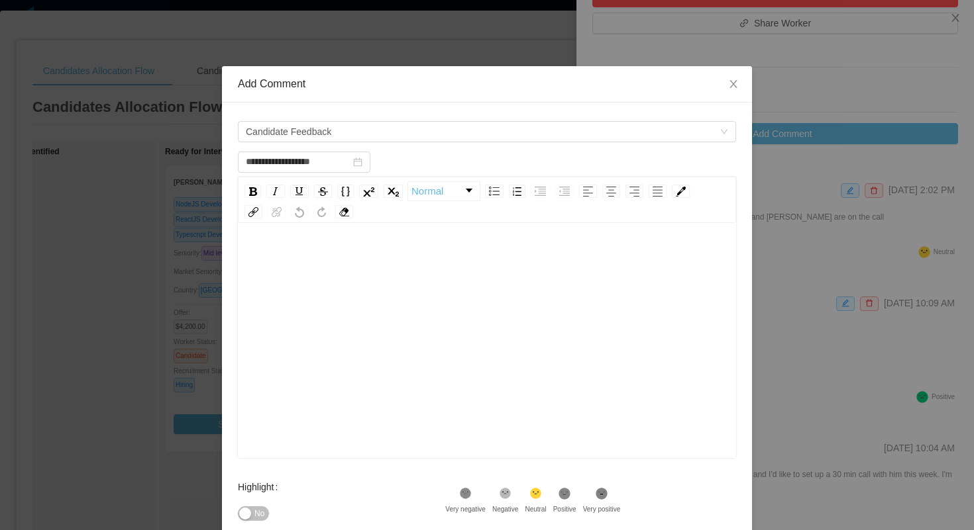
click at [325, 291] on div "rdw-editor" at bounding box center [486, 362] width 477 height 232
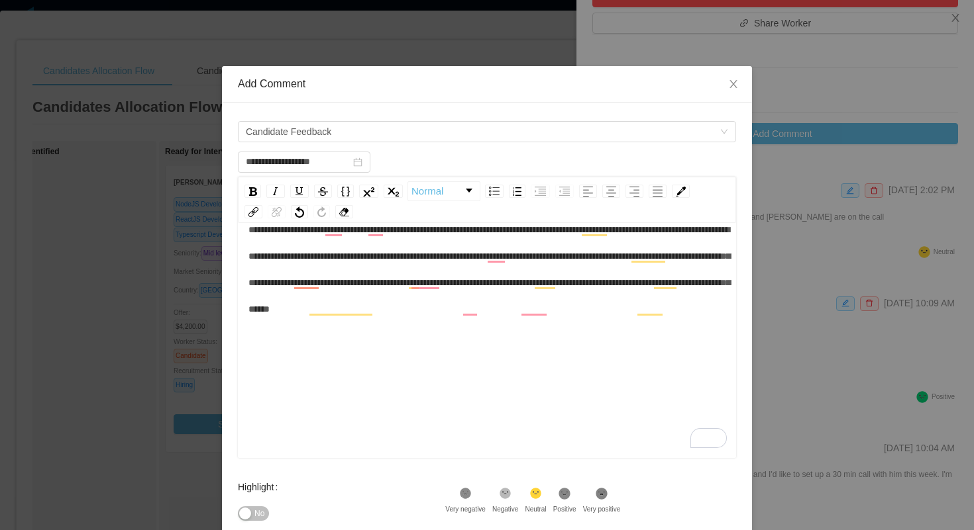
scroll to position [0, 0]
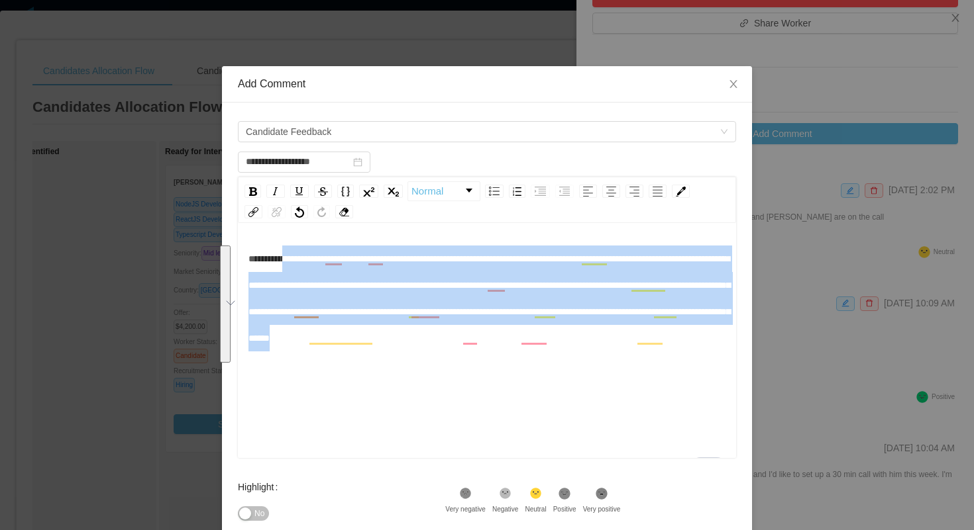
drag, startPoint x: 373, startPoint y: 366, endPoint x: 295, endPoint y: 265, distance: 127.0
click at [295, 265] on div "**********" at bounding box center [486, 299] width 477 height 106
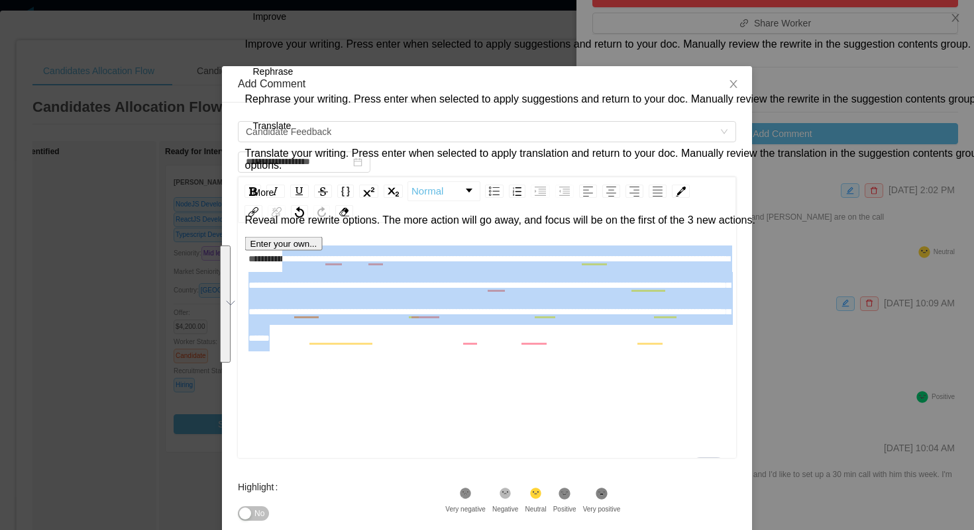
type input "**********"
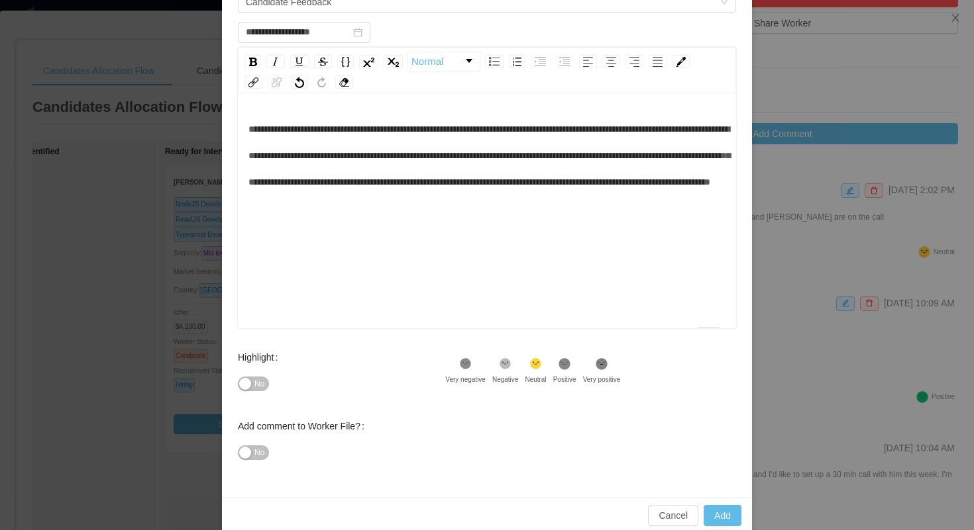
scroll to position [131, 0]
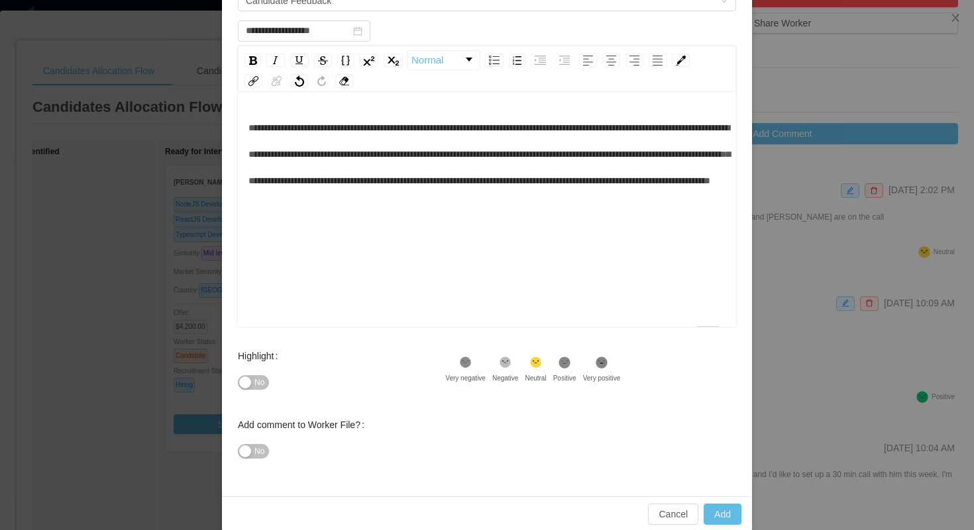
click at [441, 157] on span "**********" at bounding box center [488, 154] width 481 height 62
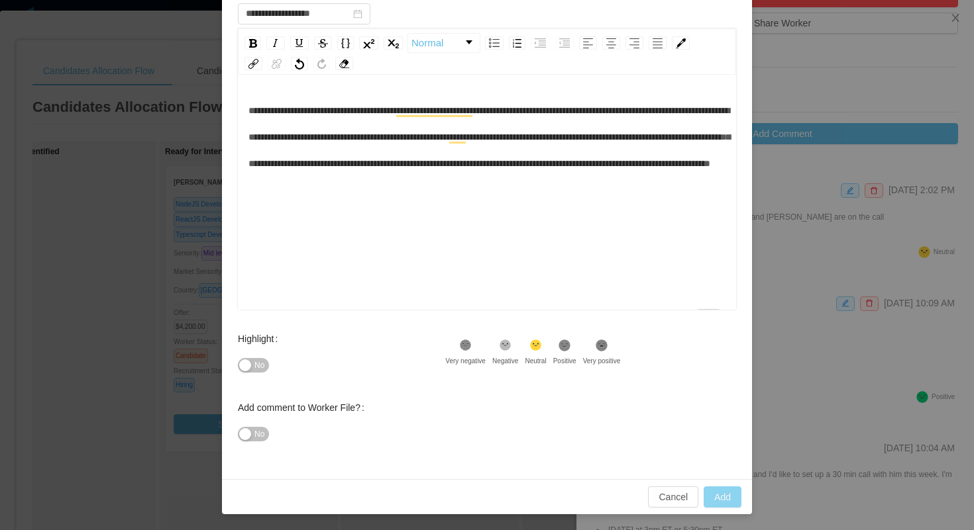
type input "**********"
click at [730, 494] on button "Add" at bounding box center [722, 497] width 38 height 21
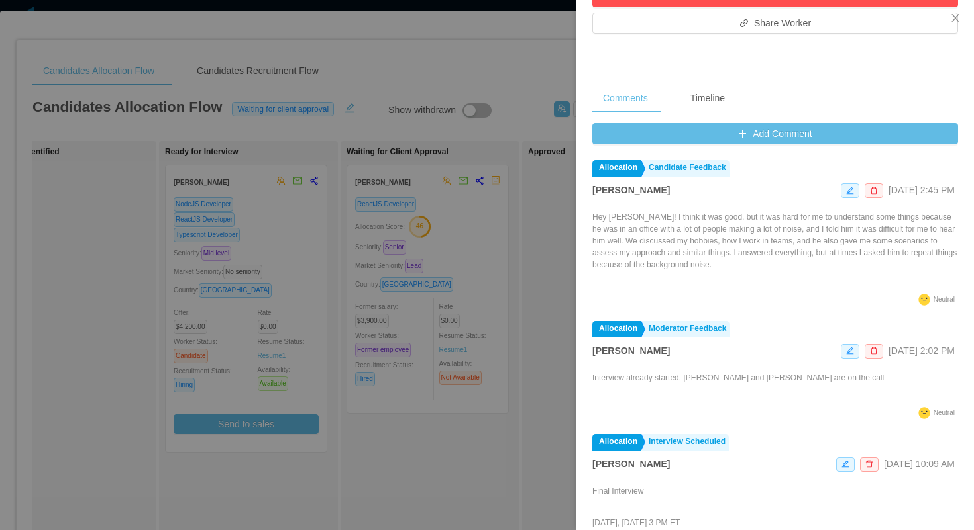
click at [460, 83] on div at bounding box center [487, 265] width 974 height 530
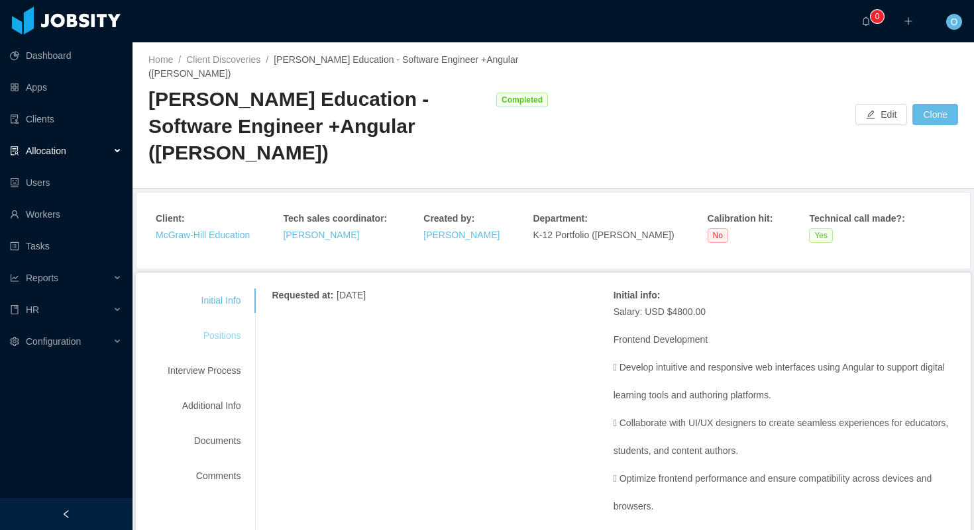
click at [212, 324] on div "Positions" at bounding box center [204, 336] width 105 height 25
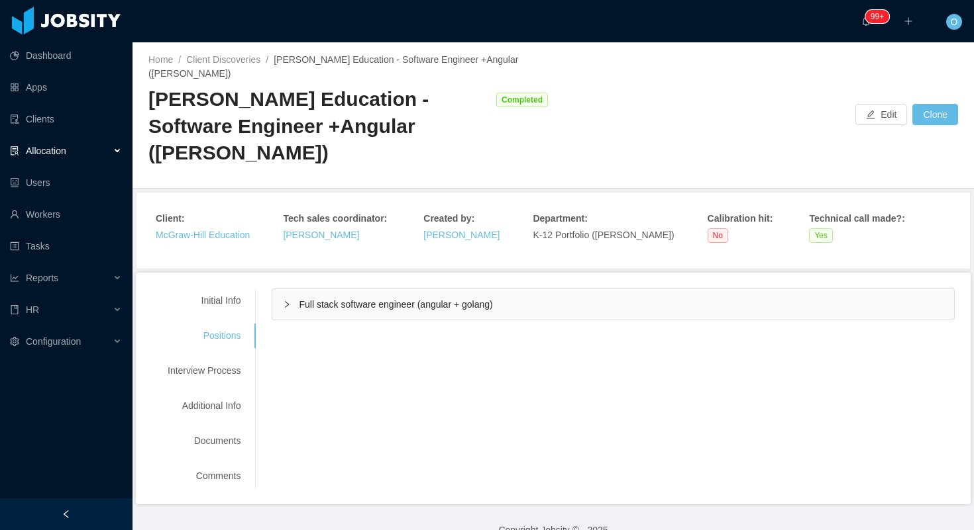
click at [277, 289] on div "Full stack software engineer (angular + golang)" at bounding box center [612, 304] width 681 height 30
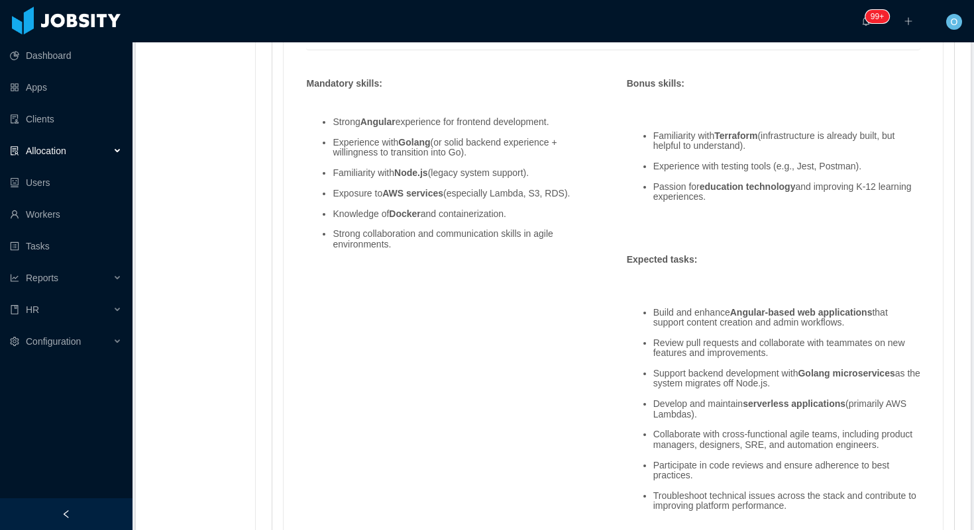
scroll to position [973, 0]
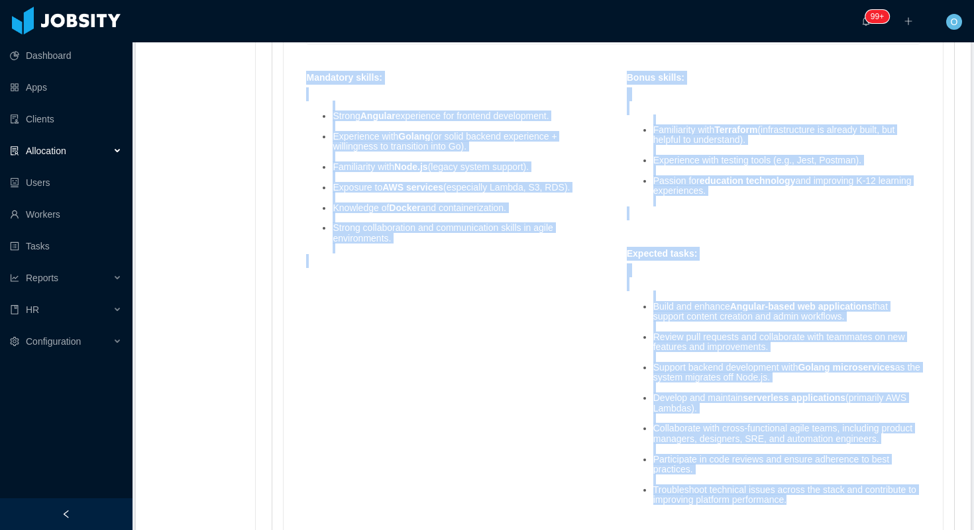
drag, startPoint x: 311, startPoint y: 52, endPoint x: 807, endPoint y: 483, distance: 657.7
click at [807, 483] on div "Skills : Skill Years Notes Deal Breaker Mandatory No Data Mandatory skills : St…" at bounding box center [613, 301] width 640 height 841
copy div "Loremipsu dolors : Ametco Adipisc elitseddoe tem incididu utlaboreetd. Magnaali…"
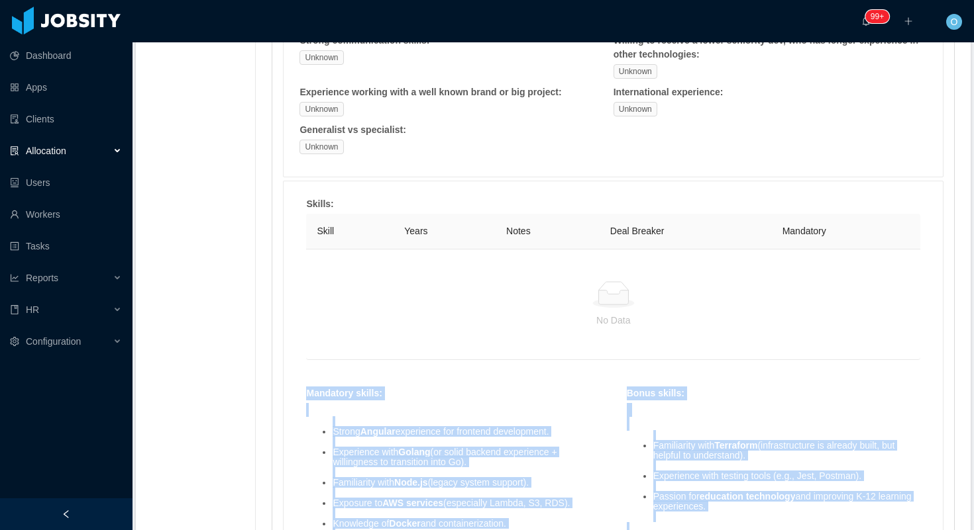
scroll to position [670, 0]
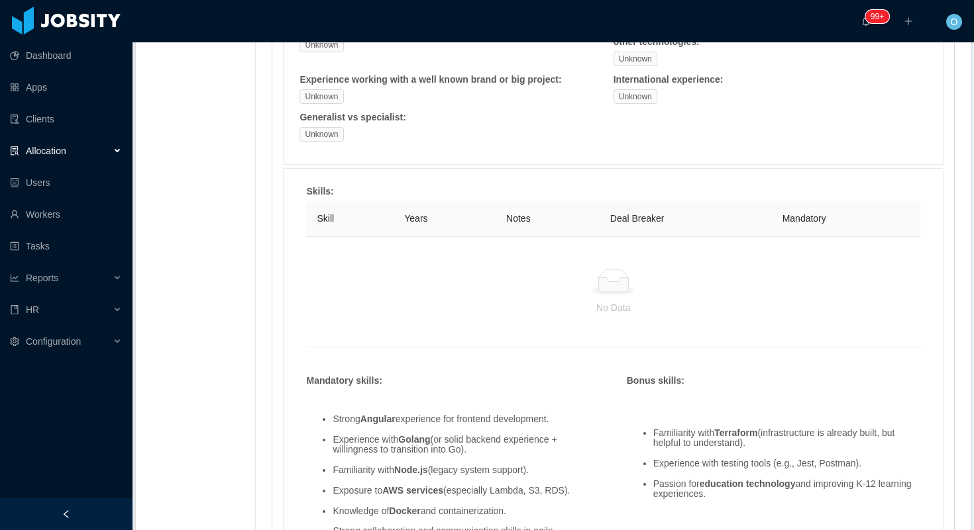
click at [401, 313] on div "No Data" at bounding box center [613, 291] width 614 height 111
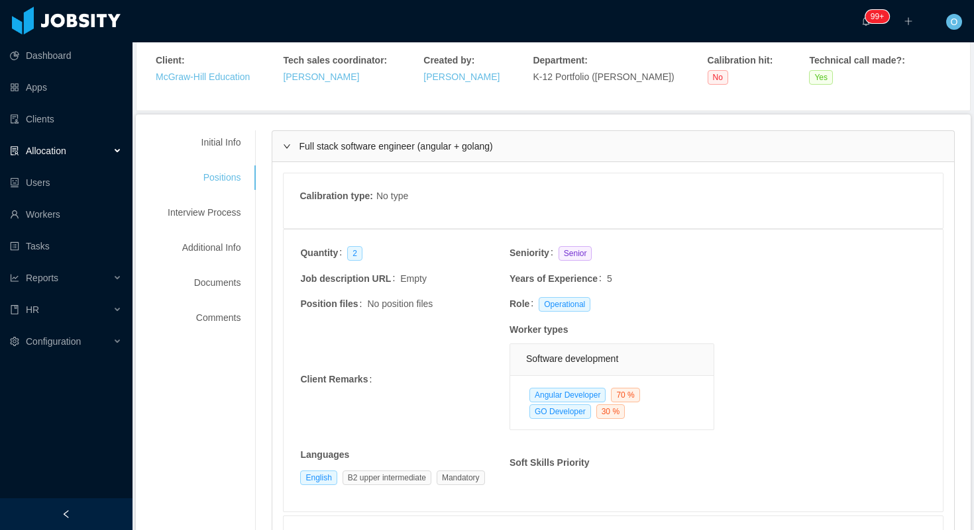
scroll to position [0, 0]
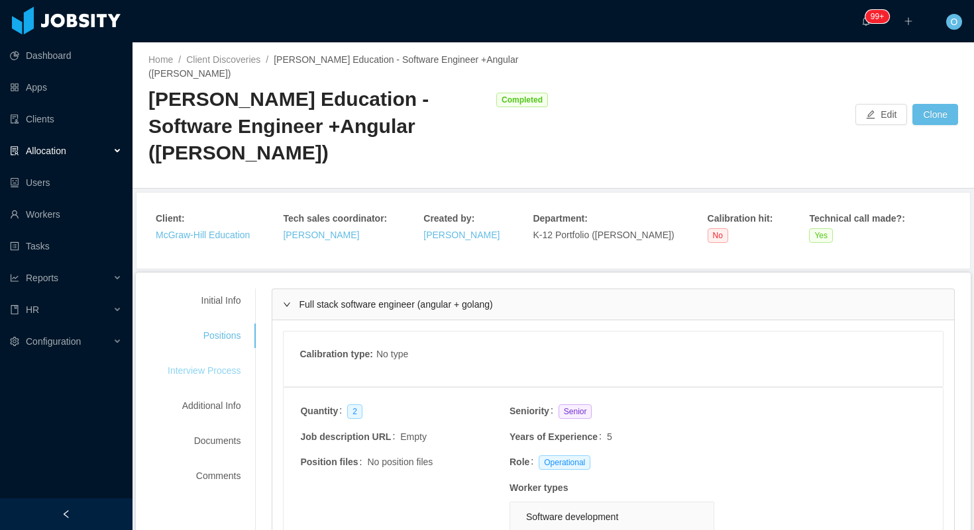
click at [228, 359] on div "Interview Process" at bounding box center [204, 371] width 105 height 25
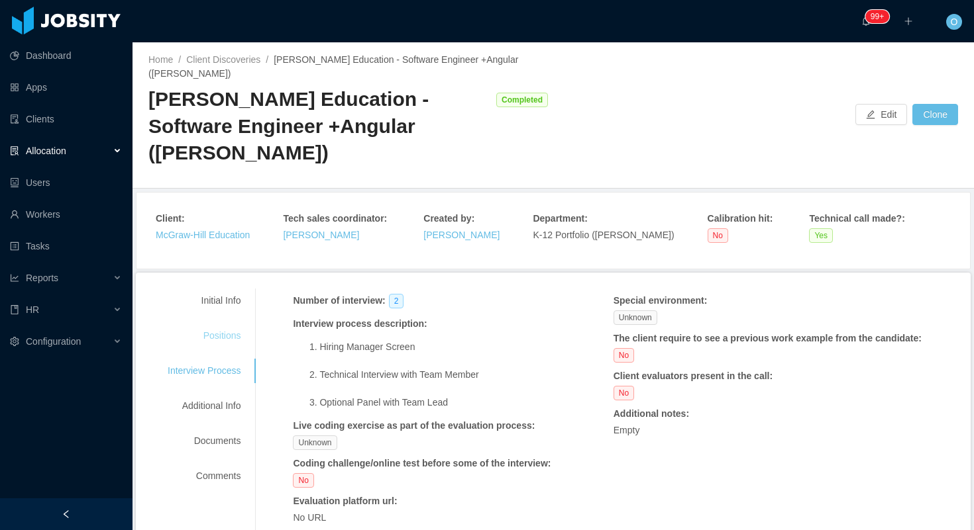
click at [240, 324] on div "Positions" at bounding box center [204, 336] width 105 height 25
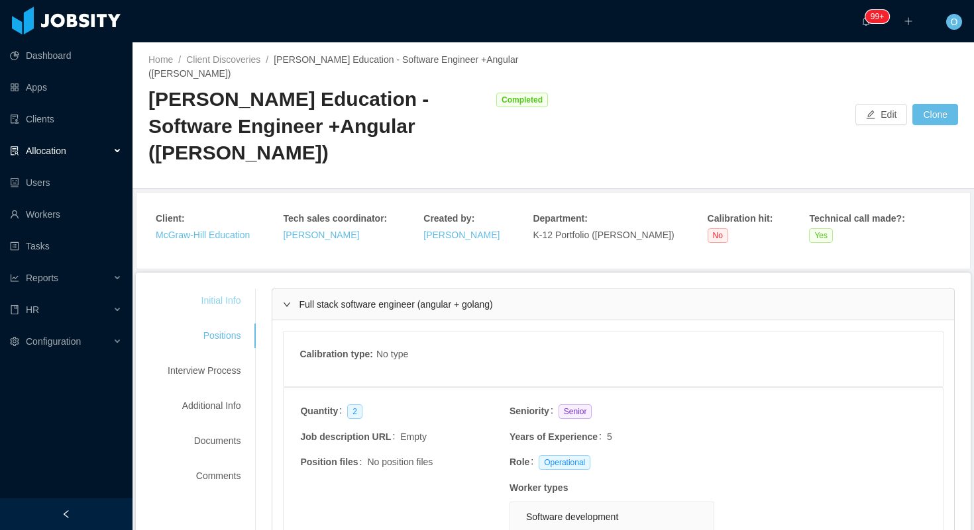
click at [238, 289] on div "Initial Info" at bounding box center [204, 301] width 105 height 25
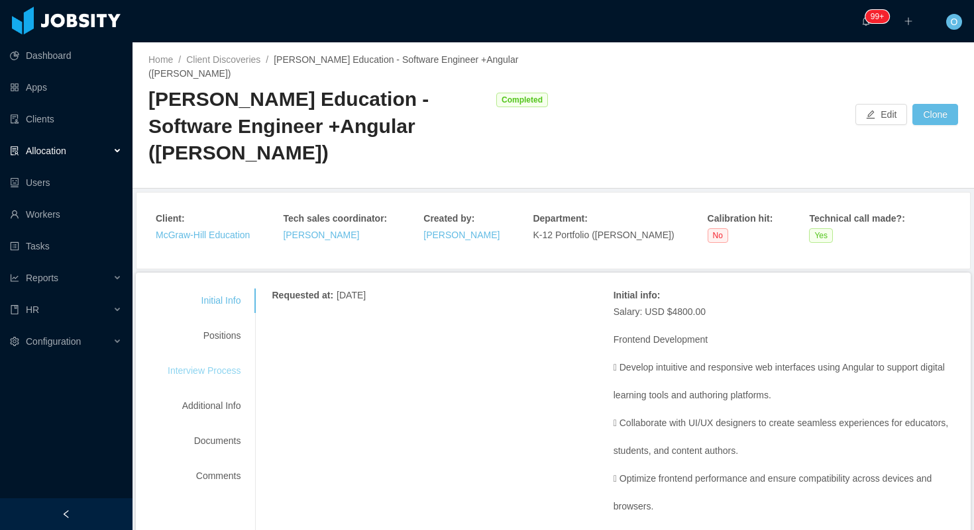
click at [228, 359] on div "Interview Process" at bounding box center [204, 371] width 105 height 25
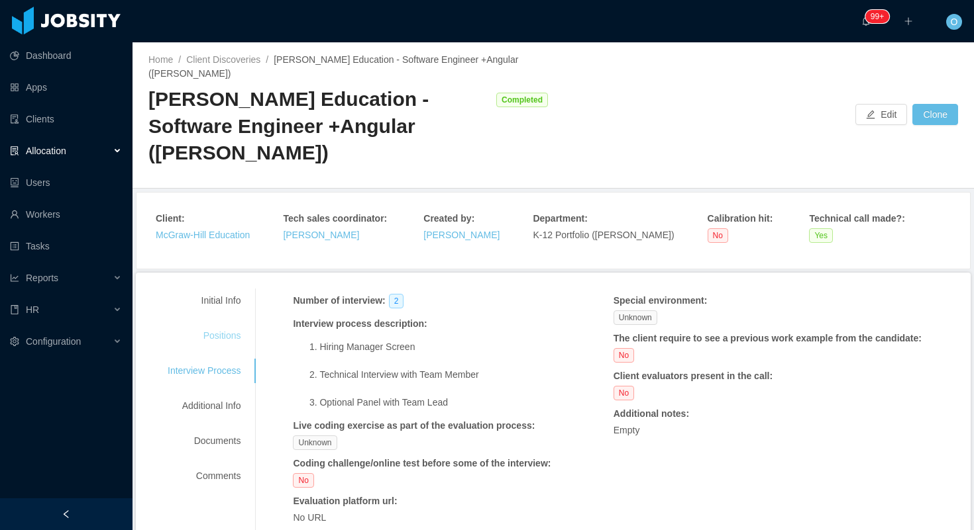
click at [226, 324] on div "Positions" at bounding box center [204, 336] width 105 height 25
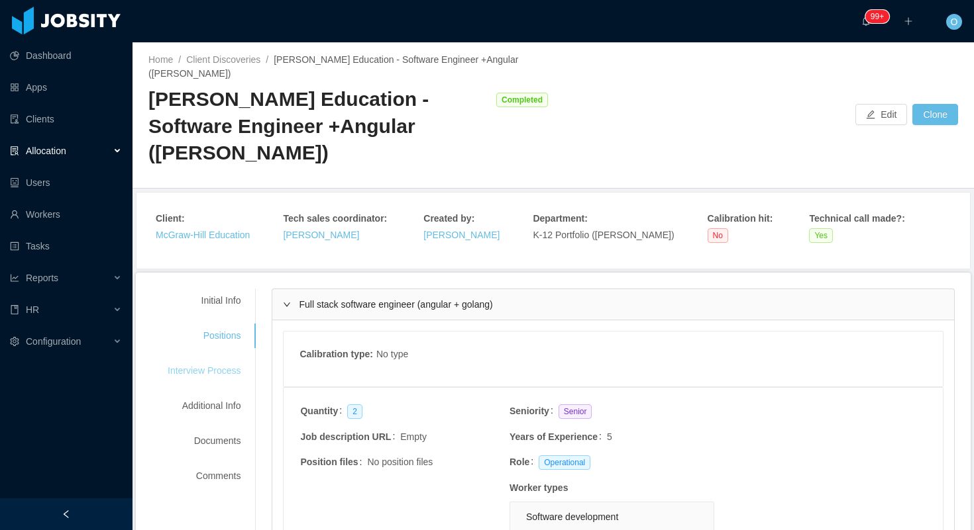
click at [227, 359] on div "Interview Process" at bounding box center [204, 371] width 105 height 25
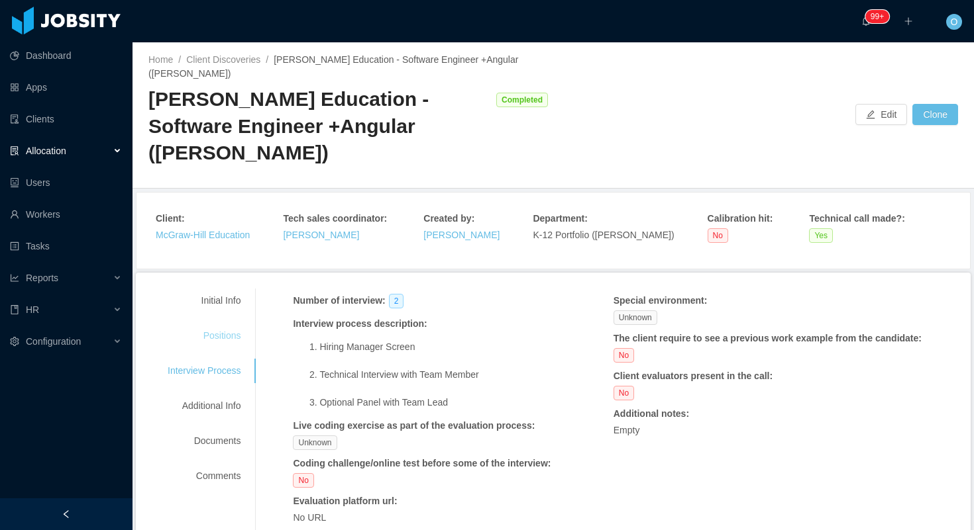
click at [236, 324] on div "Positions" at bounding box center [204, 336] width 105 height 25
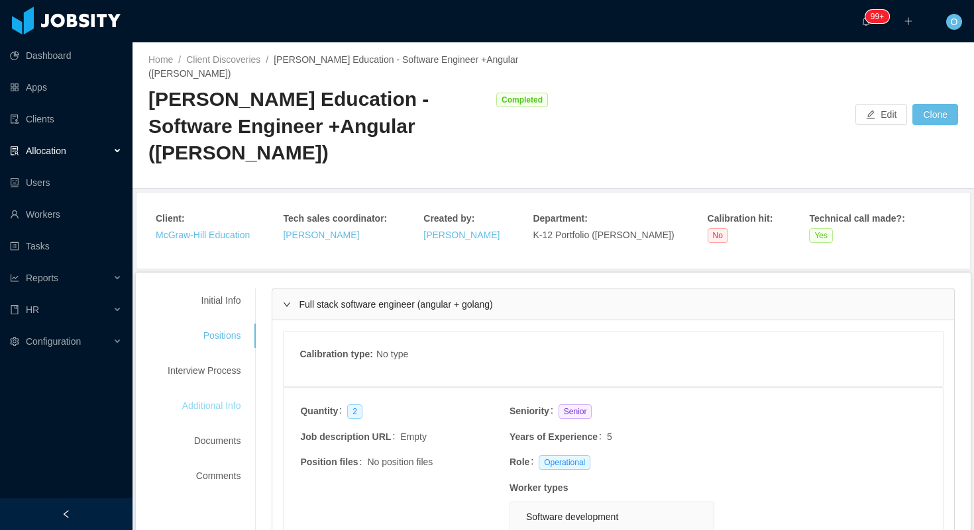
click at [230, 394] on div "Additional Info" at bounding box center [204, 406] width 105 height 25
